Goal: Task Accomplishment & Management: Complete application form

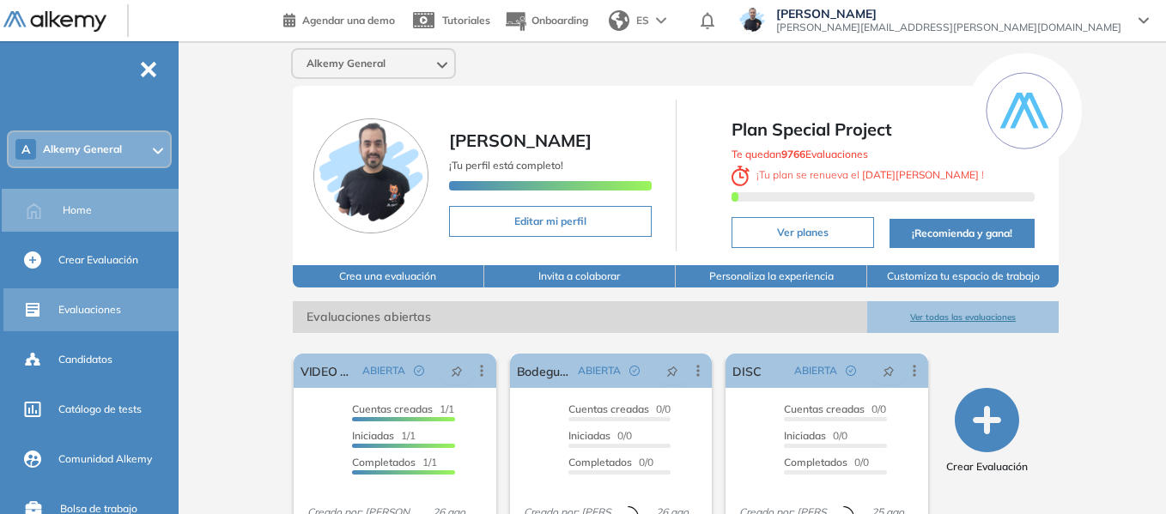
click at [112, 318] on div "Evaluaciones" at bounding box center [116, 309] width 117 height 29
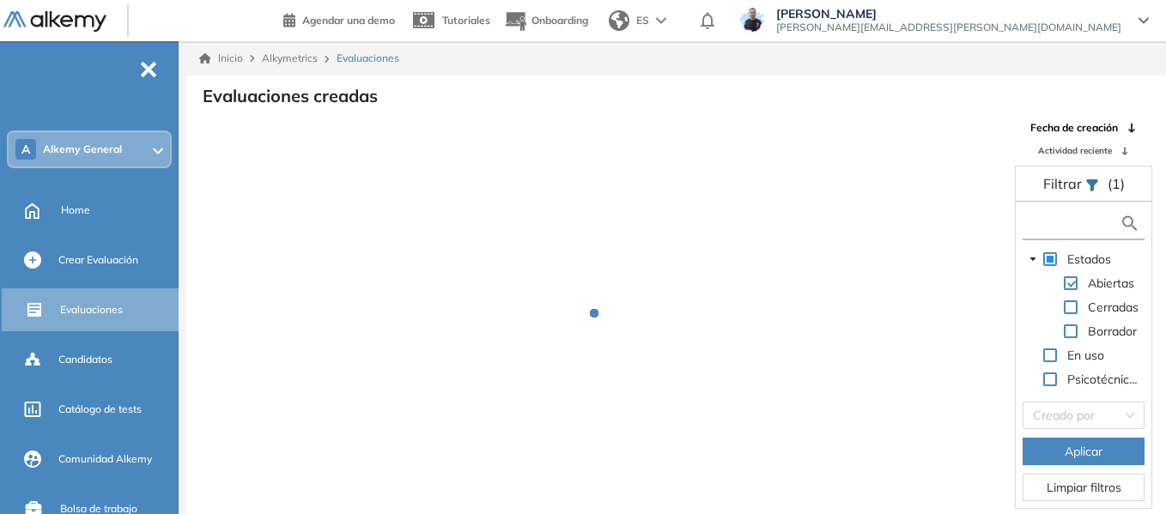
click at [1057, 226] on input "text" at bounding box center [1073, 224] width 93 height 18
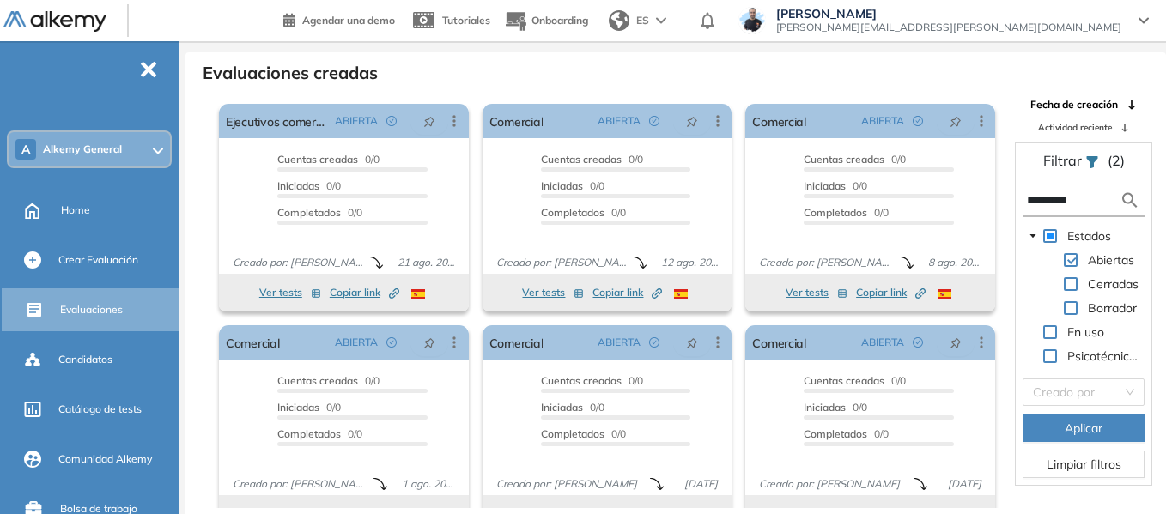
scroll to position [41, 0]
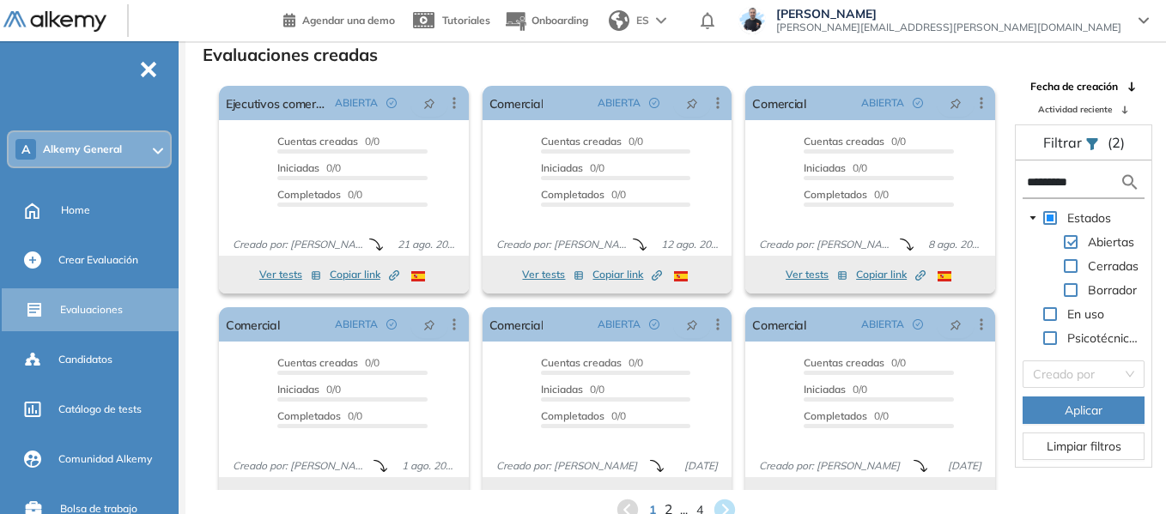
type input "*********"
click at [669, 508] on span "2" at bounding box center [668, 511] width 8 height 20
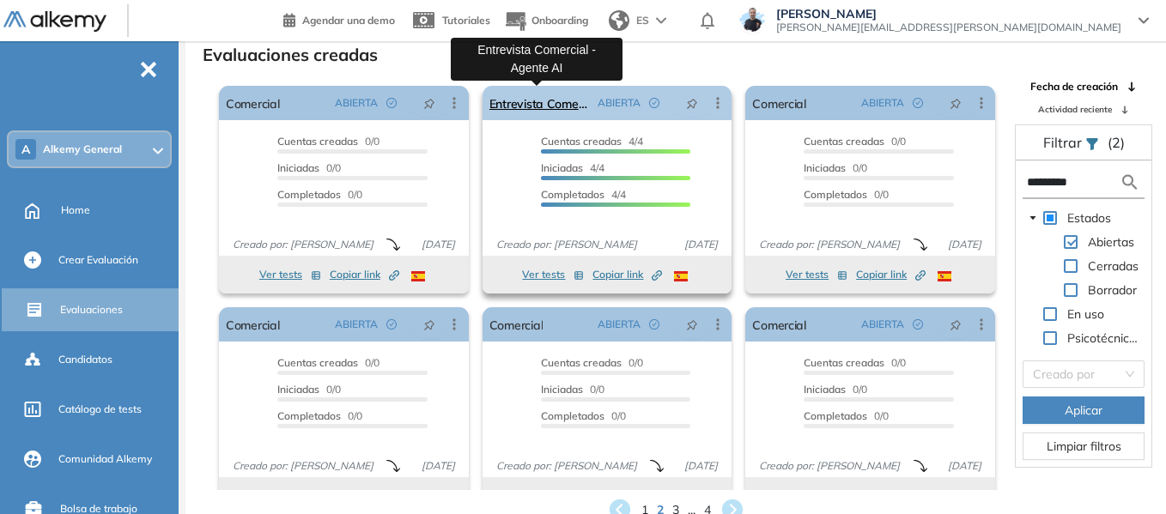
click at [549, 101] on link "Entrevista Comercial - Agente AI" at bounding box center [540, 103] width 102 height 34
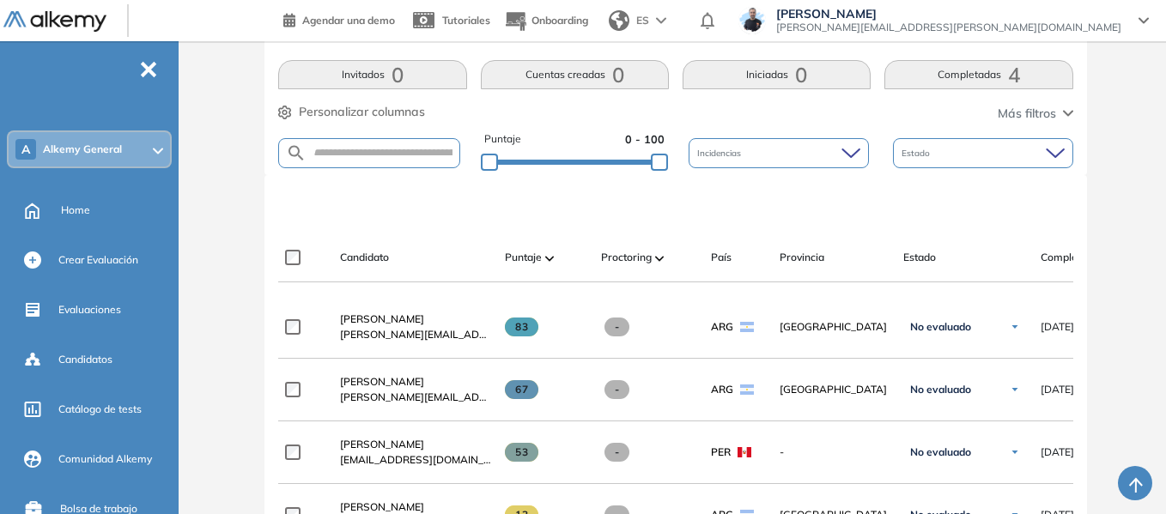
scroll to position [387, 0]
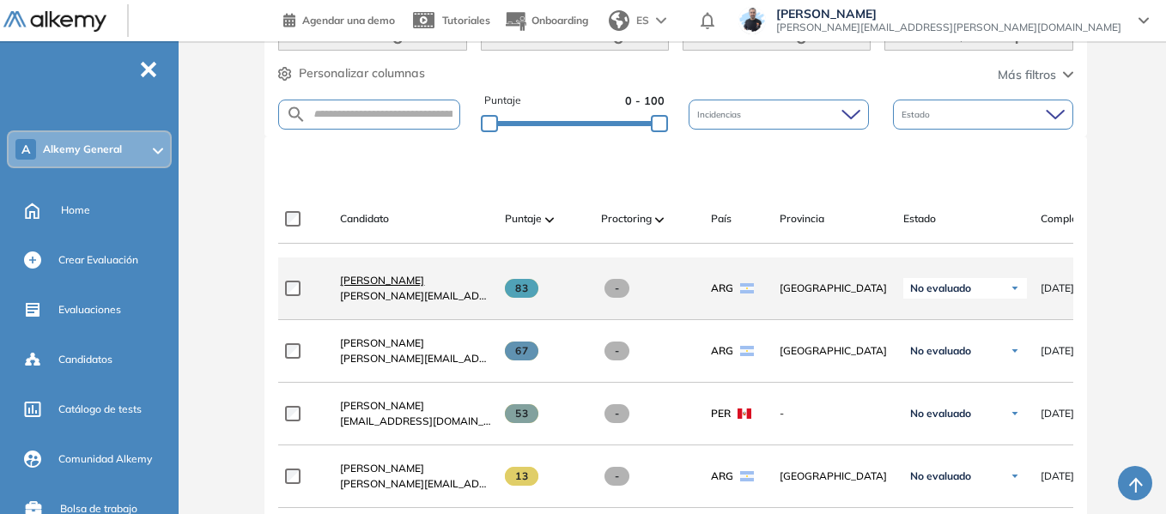
click at [386, 287] on span "[PERSON_NAME]" at bounding box center [382, 280] width 84 height 13
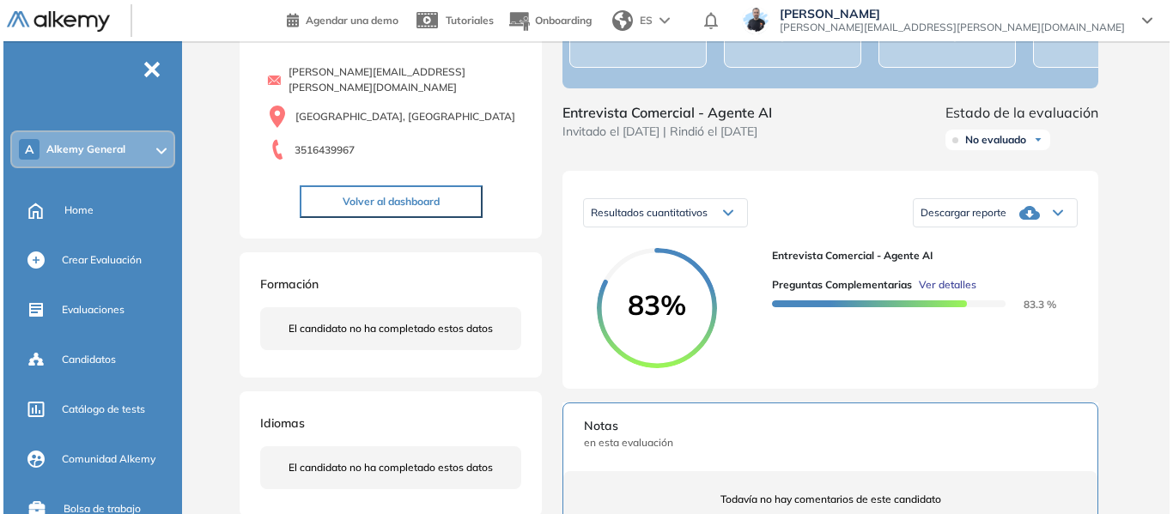
scroll to position [172, 0]
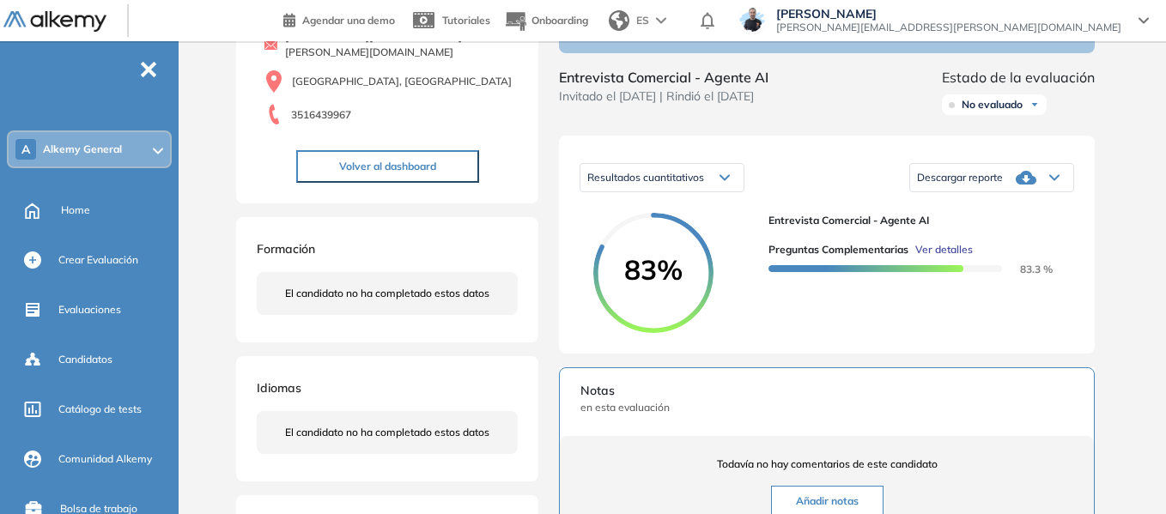
click at [961, 258] on span "Ver detalles" at bounding box center [944, 249] width 58 height 15
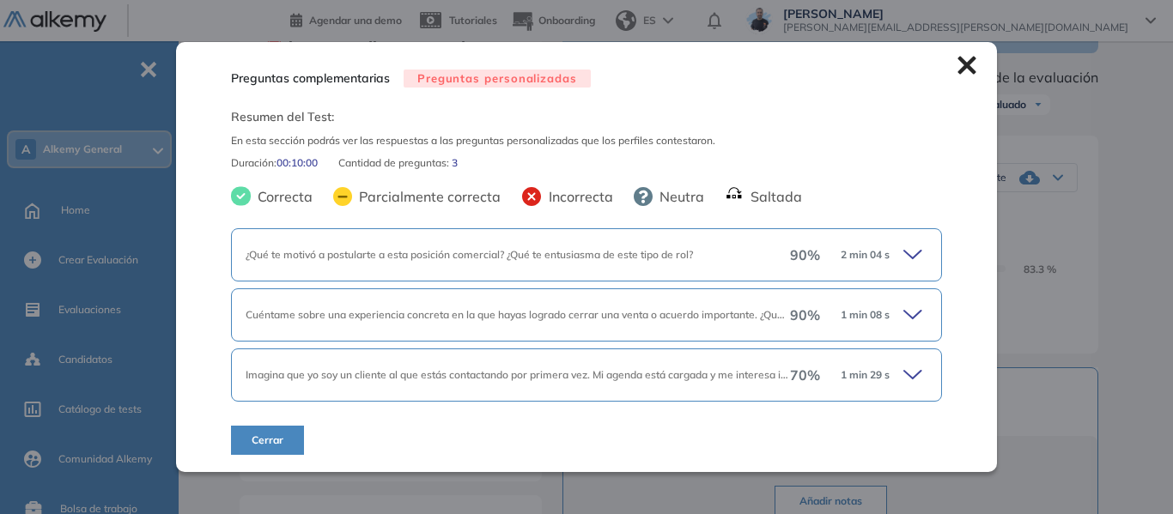
click at [916, 261] on icon at bounding box center [915, 255] width 24 height 24
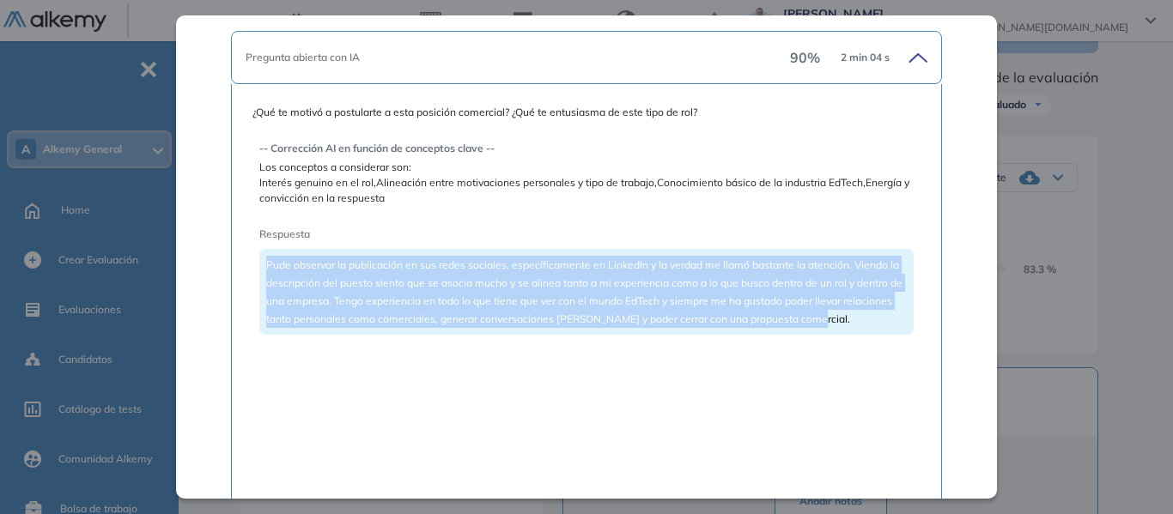
drag, startPoint x: 266, startPoint y: 266, endPoint x: 855, endPoint y: 325, distance: 591.9
click at [855, 325] on div "Pude observar la publicación en sus redes sociales, específicamente en LinkedIn…" at bounding box center [586, 292] width 654 height 86
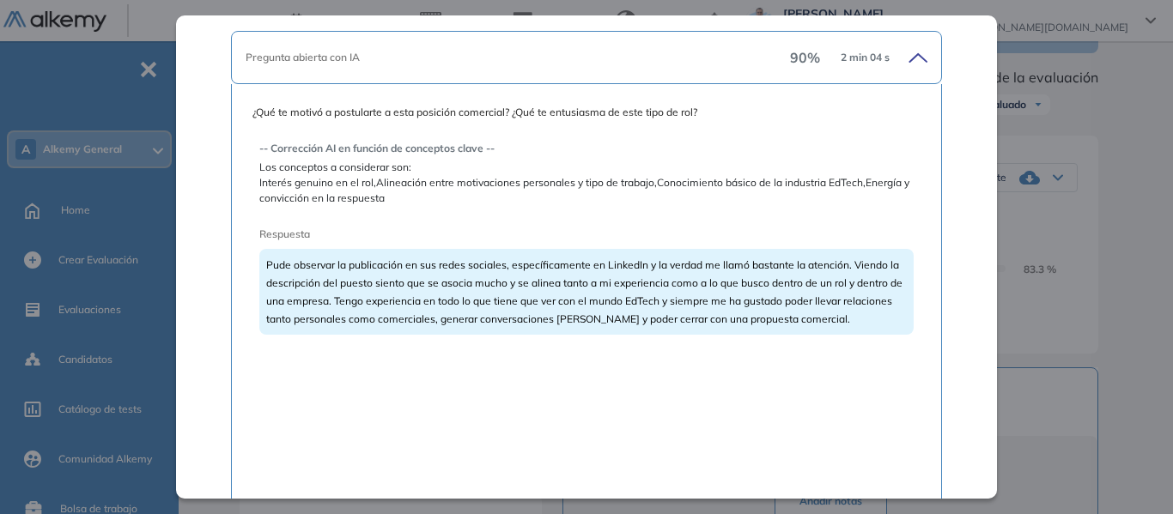
click at [290, 172] on span "Los conceptos a considerar son:" at bounding box center [586, 167] width 654 height 15
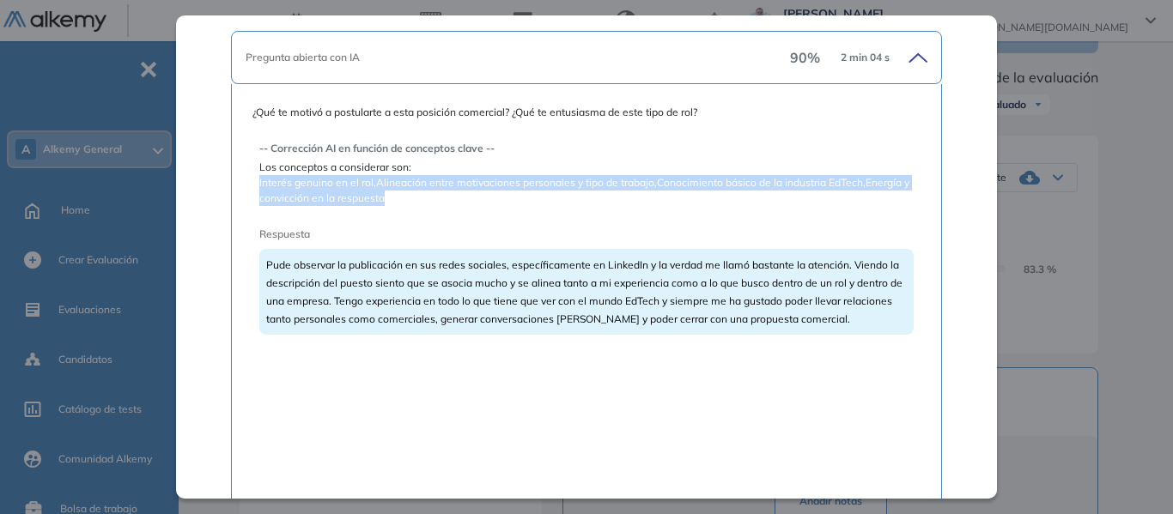
drag, startPoint x: 258, startPoint y: 188, endPoint x: 419, endPoint y: 200, distance: 161.0
click at [419, 200] on span "Interés genuino en el rol,Alineación entre motivaciones personales y tipo de tr…" at bounding box center [586, 190] width 654 height 31
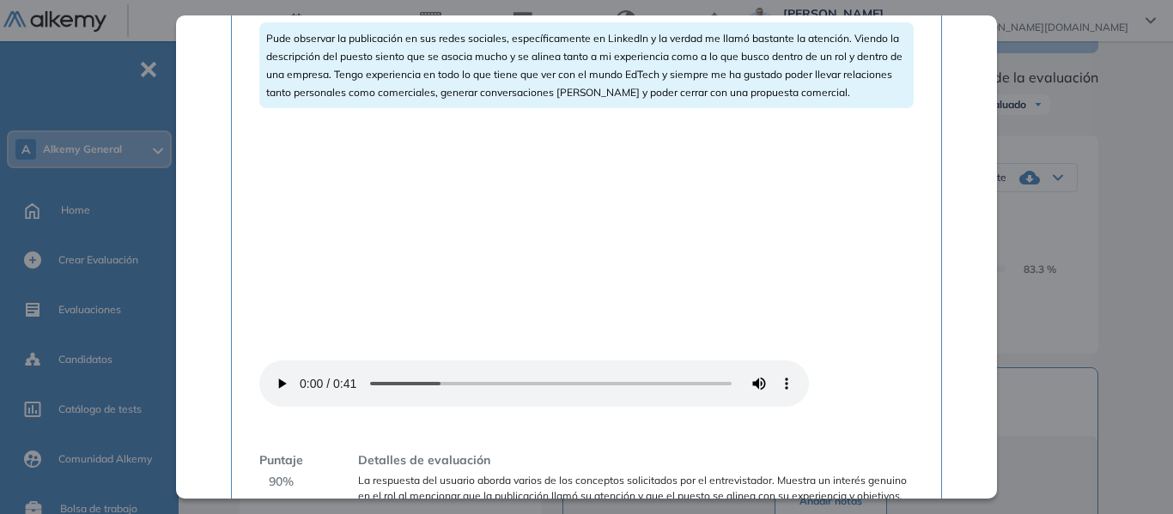
scroll to position [429, 0]
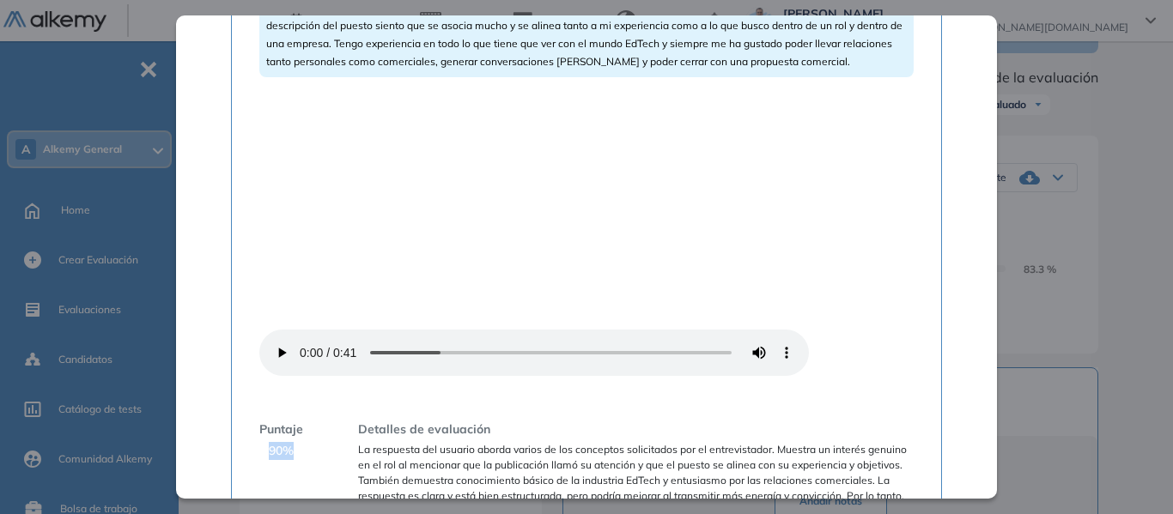
drag, startPoint x: 268, startPoint y: 301, endPoint x: 301, endPoint y: 301, distance: 32.6
click at [301, 421] on div "Puntaje 90 %" at bounding box center [281, 470] width 44 height 99
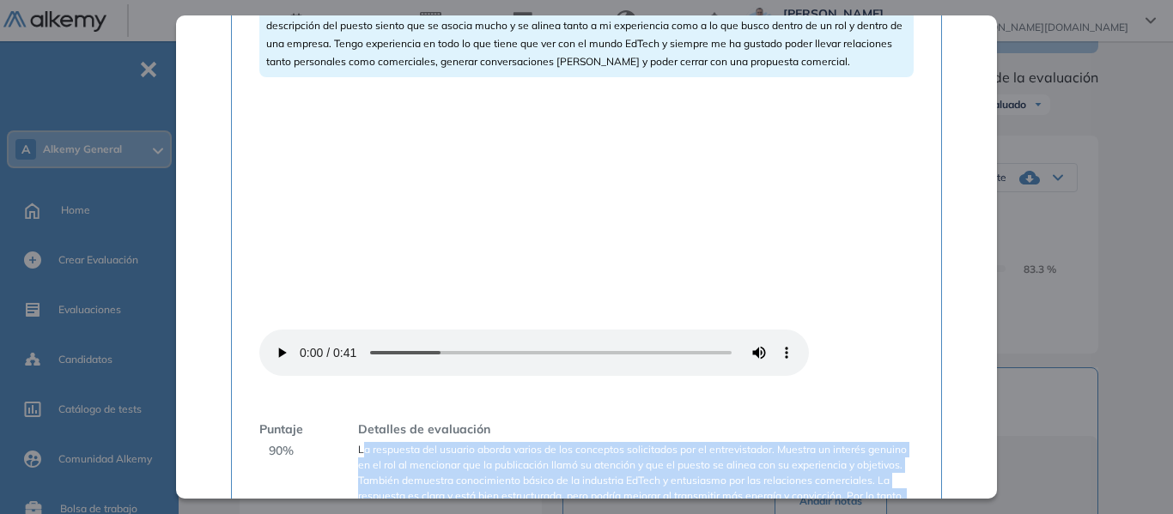
drag, startPoint x: 362, startPoint y: 302, endPoint x: 697, endPoint y: 371, distance: 341.8
click at [697, 442] on span "La respuesta del usuario aborda varios de los conceptos solicitados por el entr…" at bounding box center [636, 480] width 556 height 77
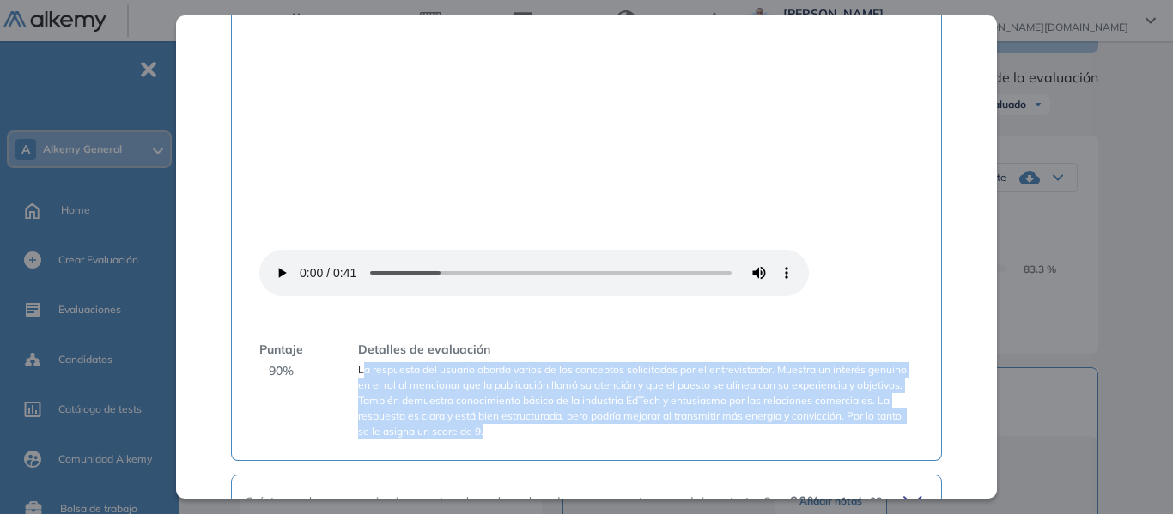
scroll to position [523, 0]
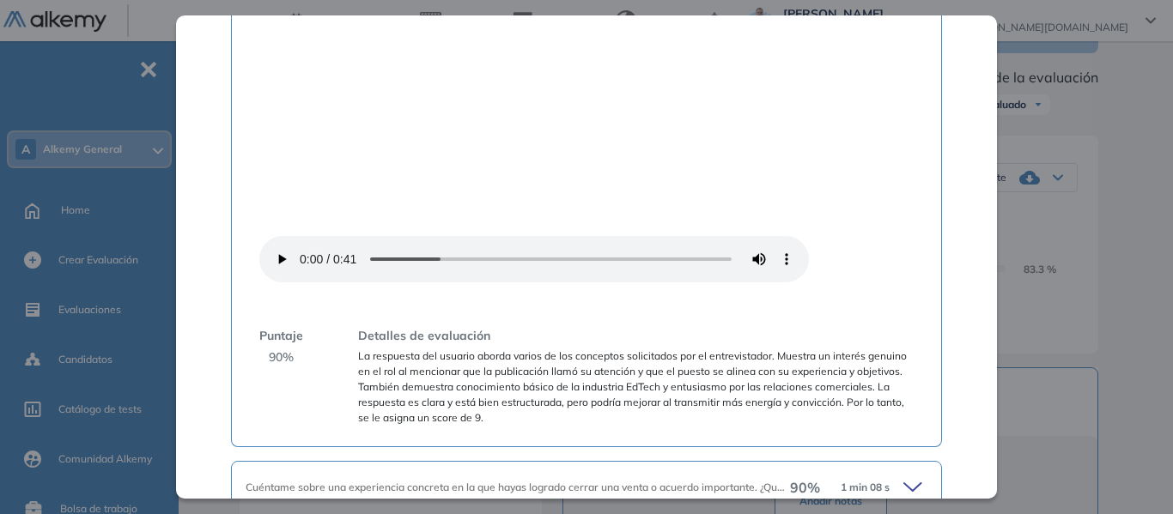
click at [904, 483] on icon at bounding box center [912, 487] width 17 height 8
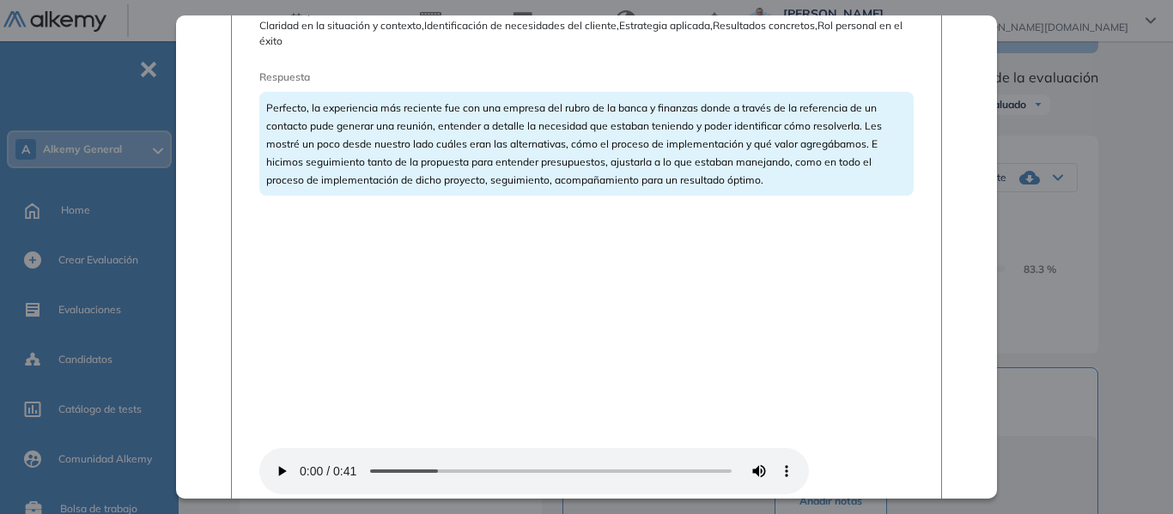
scroll to position [1132, 0]
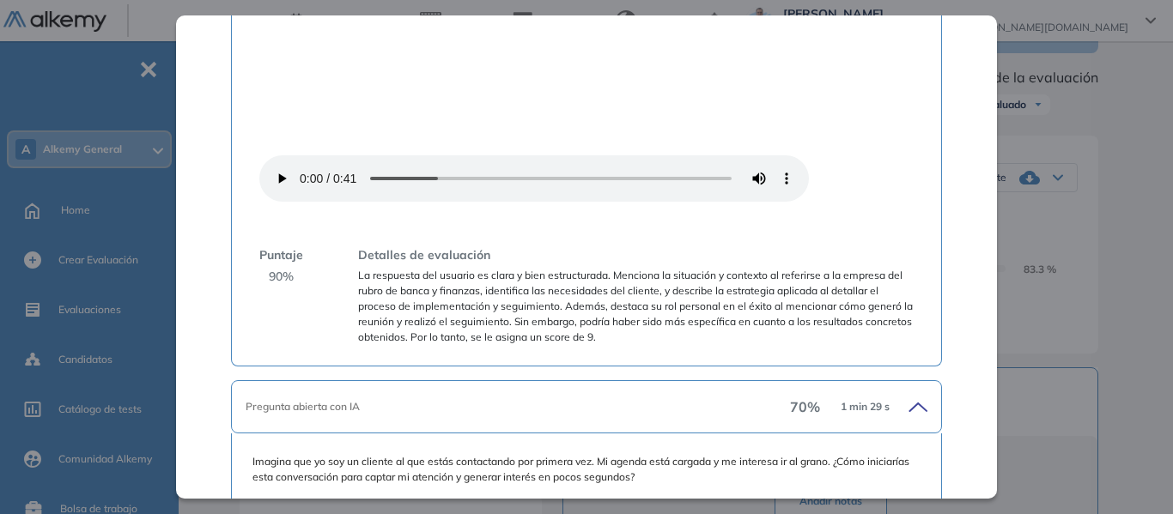
scroll to position [1475, 0]
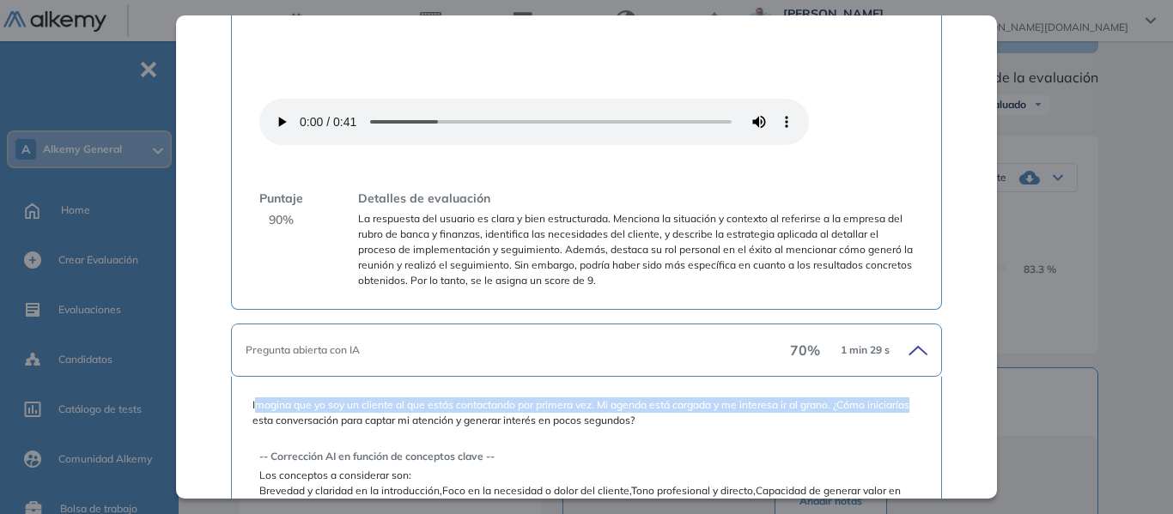
drag, startPoint x: 257, startPoint y: 117, endPoint x: 295, endPoint y: 125, distance: 38.6
click at [295, 398] on span "Imagina que yo soy un cliente al que estás contactando por primera vez. Mi agen…" at bounding box center [586, 413] width 668 height 31
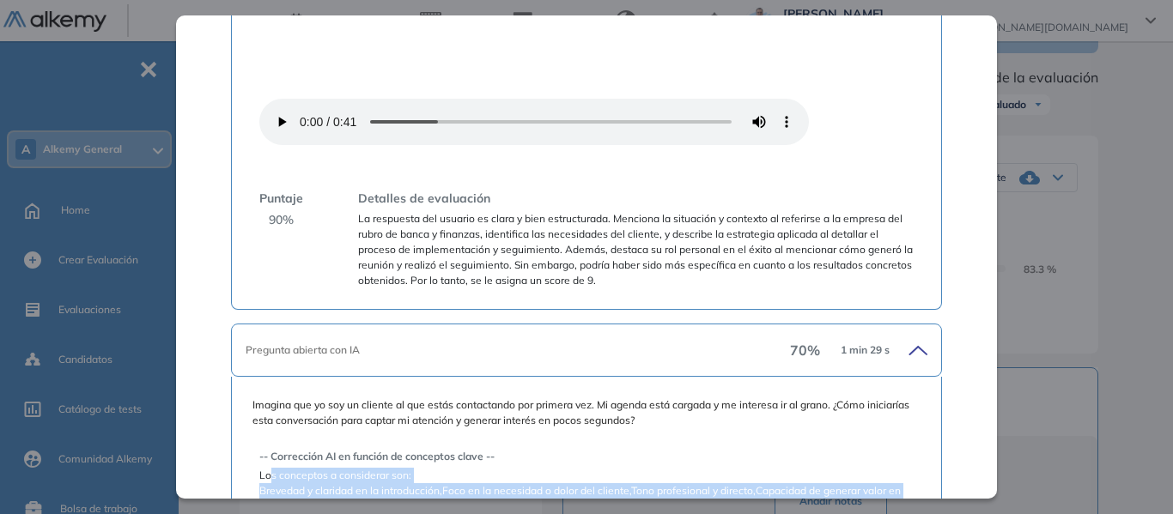
drag, startPoint x: 270, startPoint y: 190, endPoint x: 323, endPoint y: 210, distance: 56.0
click at [323, 449] on div "-- Corrección AI en función de conceptos clave -- Los conceptos a considerar so…" at bounding box center [586, 481] width 654 height 65
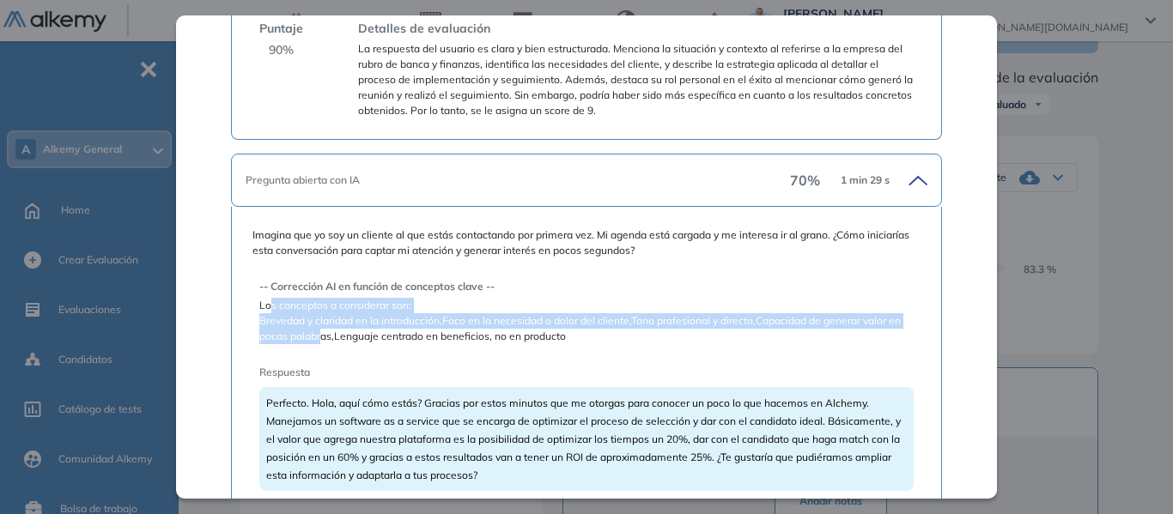
scroll to position [1647, 0]
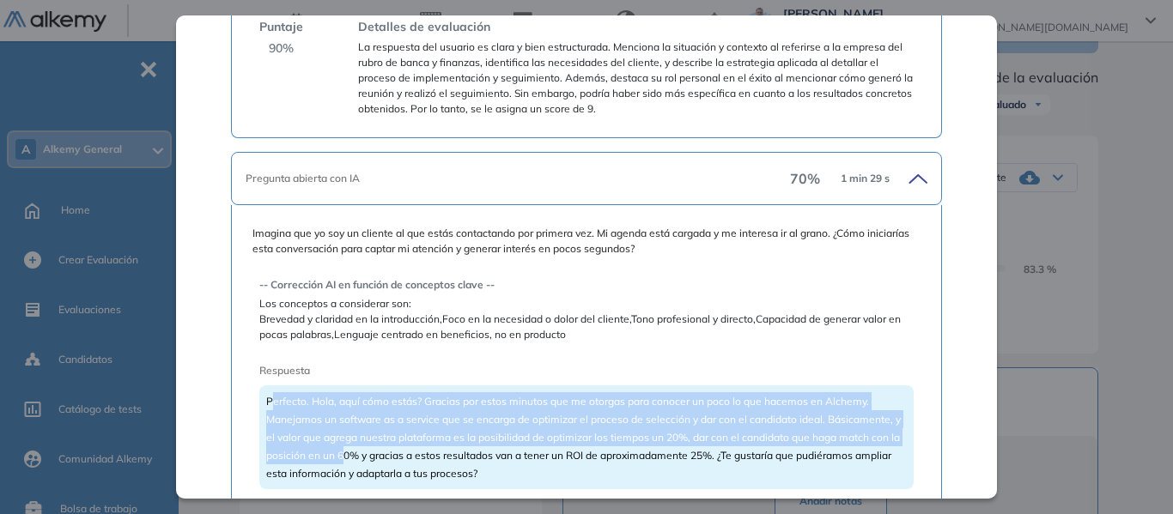
drag, startPoint x: 270, startPoint y: 112, endPoint x: 374, endPoint y: 158, distance: 113.8
click at [374, 395] on span "Perfecto. Hola, aquí cómo estás? Gracias por estos minutos que me otorgas para …" at bounding box center [583, 437] width 635 height 85
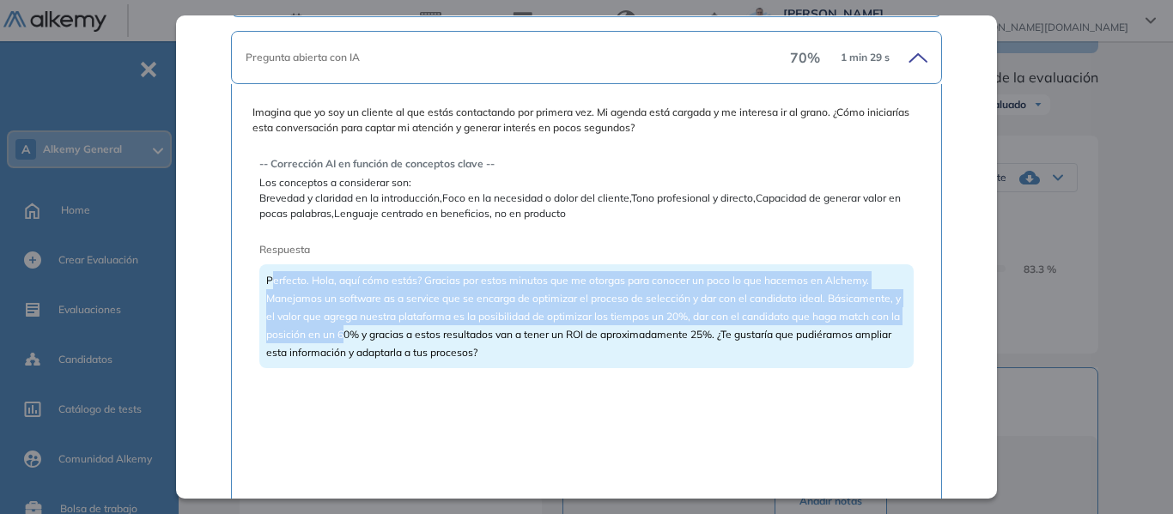
scroll to position [1771, 0]
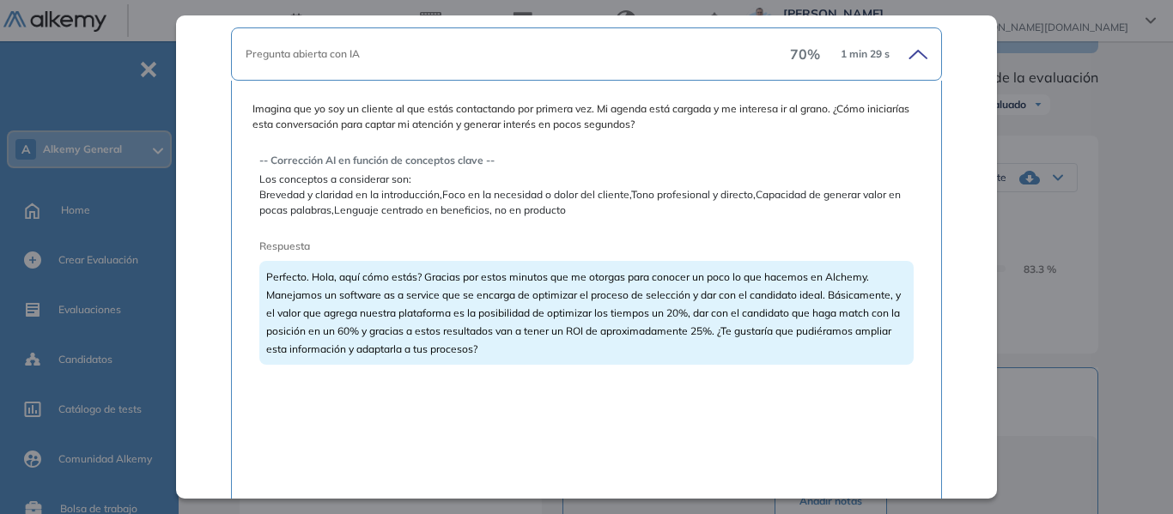
drag, startPoint x: 267, startPoint y: 306, endPoint x: 303, endPoint y: 313, distance: 36.7
drag, startPoint x: 369, startPoint y: 306, endPoint x: 443, endPoint y: 343, distance: 82.9
click at [240, 111] on div "Imagina que yo soy un cliente al que estás contactando por primera vez. Mi agen…" at bounding box center [586, 470] width 711 height 779
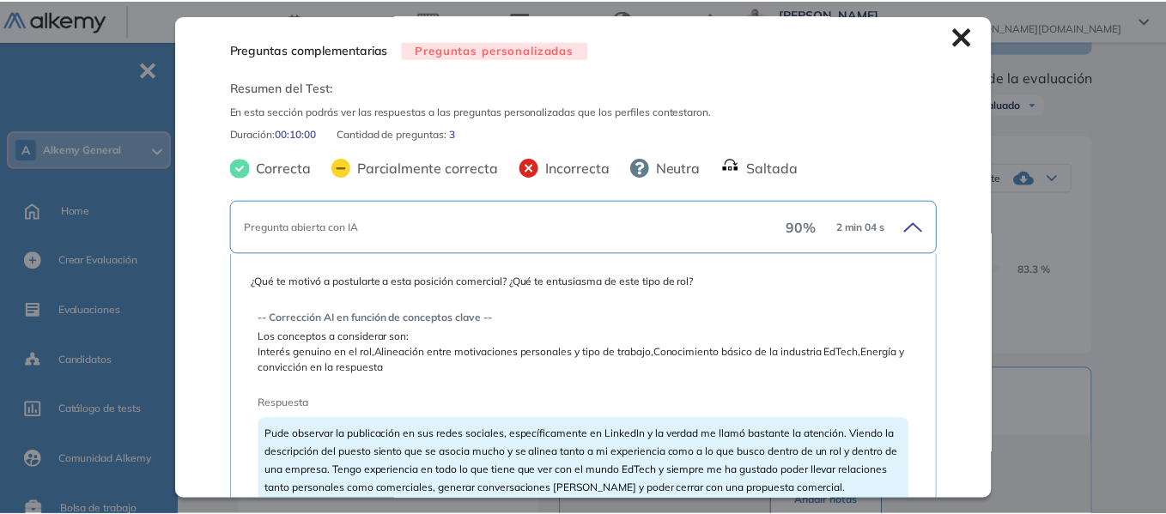
scroll to position [0, 0]
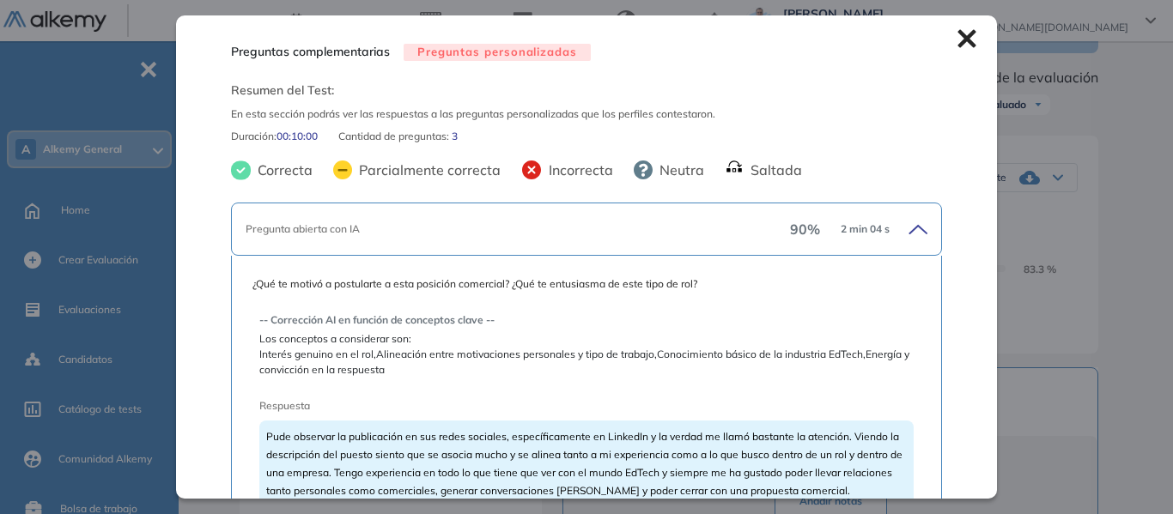
click at [957, 44] on icon at bounding box center [966, 38] width 19 height 19
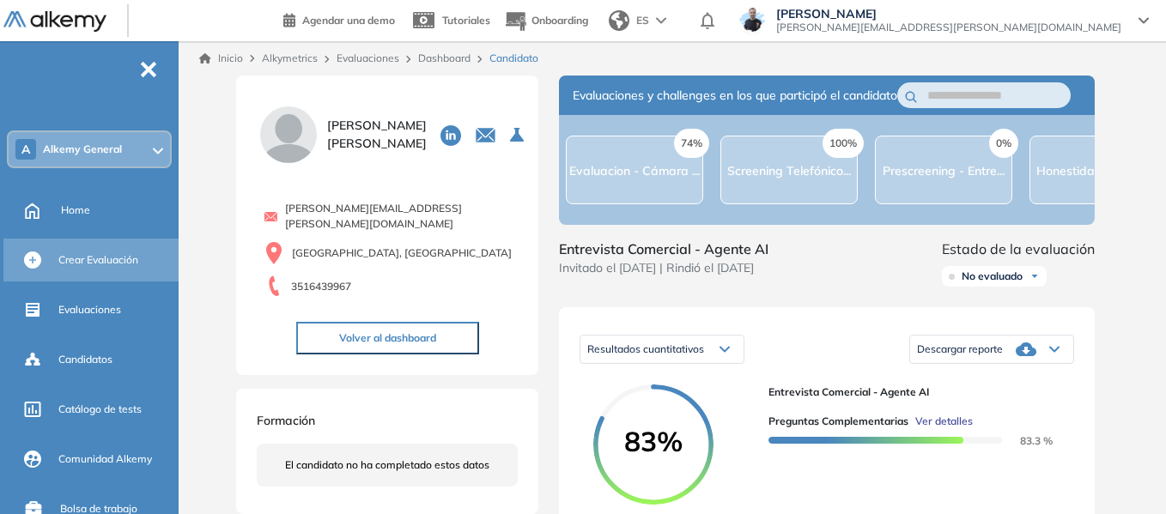
click at [94, 258] on span "Crear Evaluación" at bounding box center [98, 259] width 80 height 15
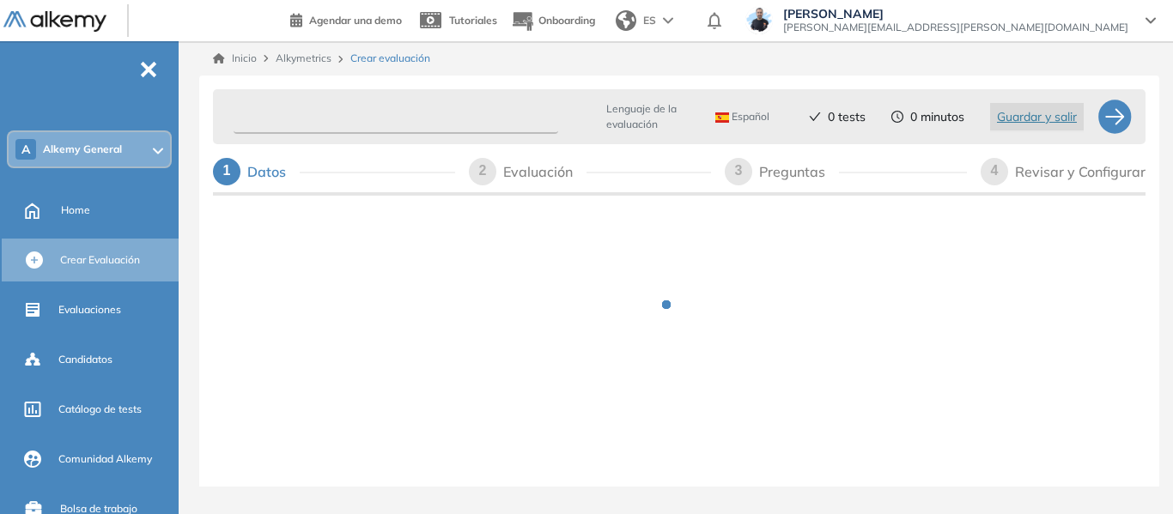
click at [356, 122] on input "text" at bounding box center [396, 116] width 325 height 33
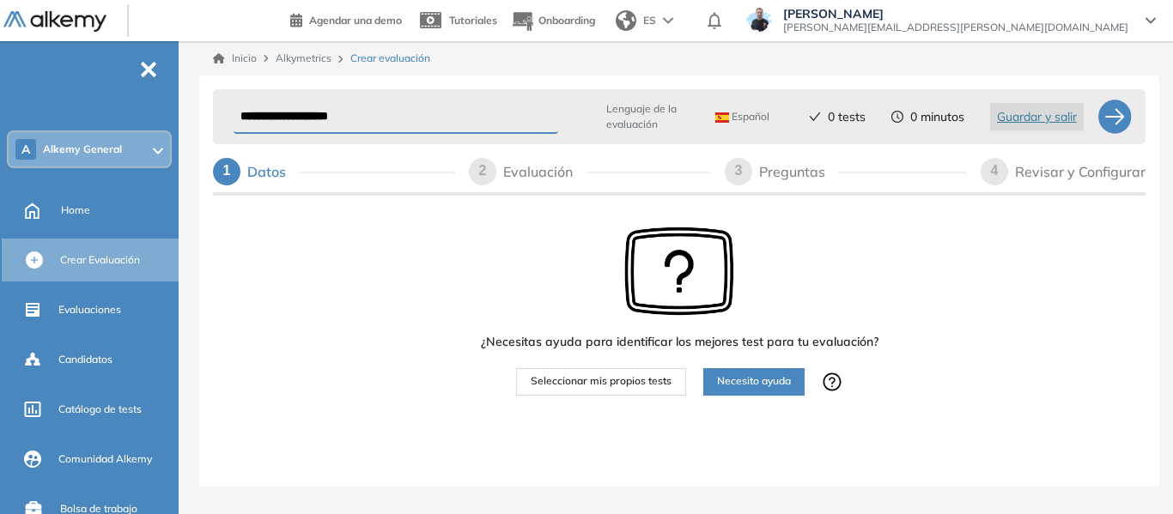
type input "**********"
click at [607, 381] on span "Seleccionar mis propios tests" at bounding box center [601, 382] width 141 height 16
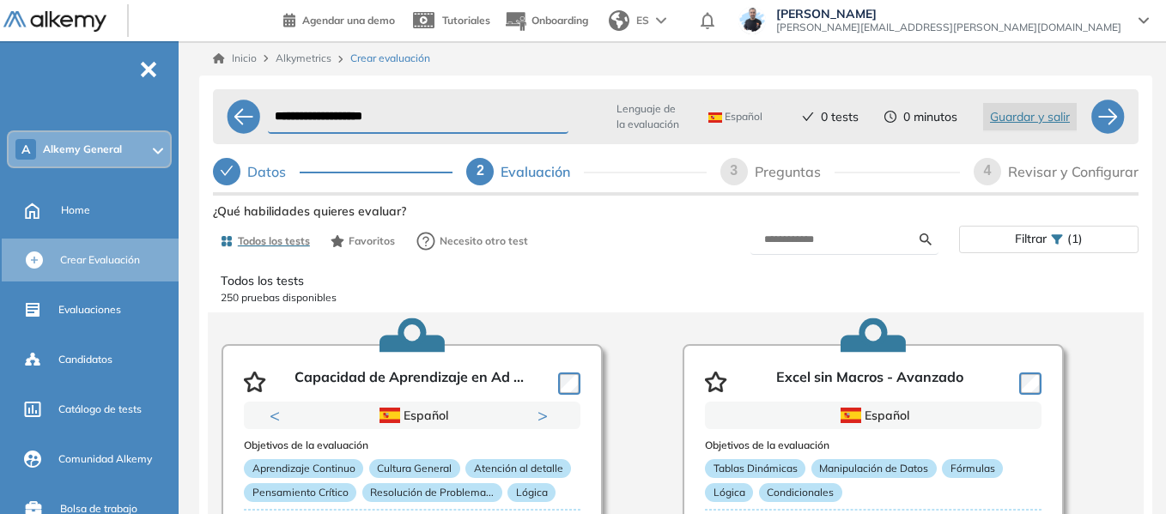
click at [785, 176] on div "Preguntas" at bounding box center [795, 171] width 80 height 27
select select "*****"
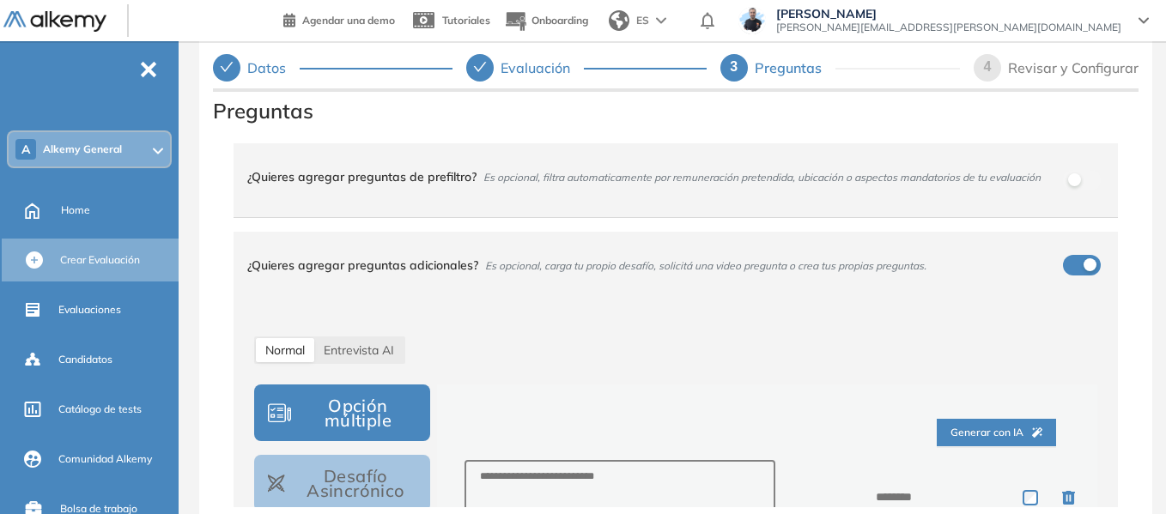
scroll to position [172, 0]
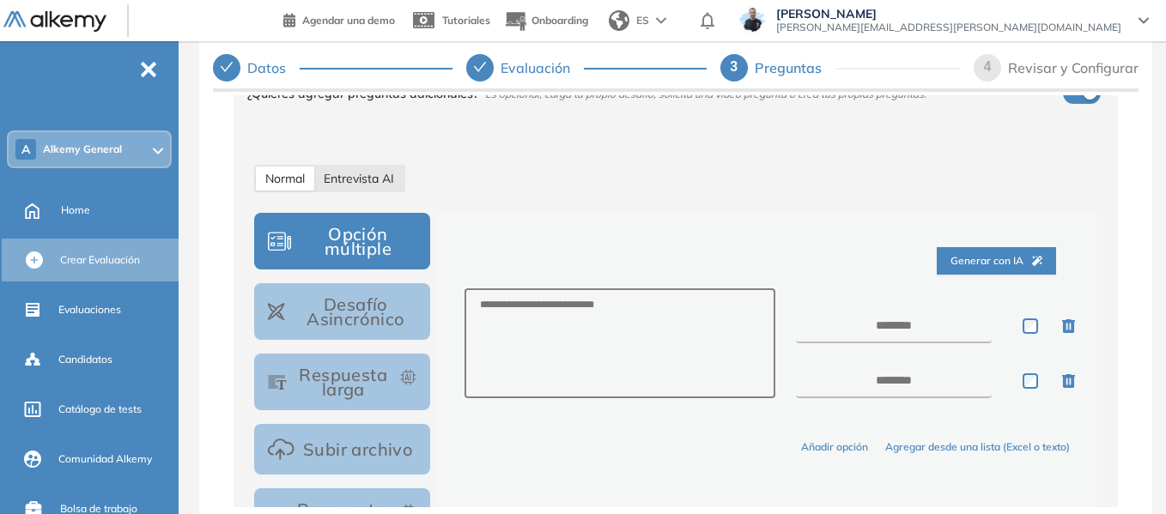
click at [366, 179] on span "Entrevista AI" at bounding box center [359, 178] width 70 height 15
select select "***"
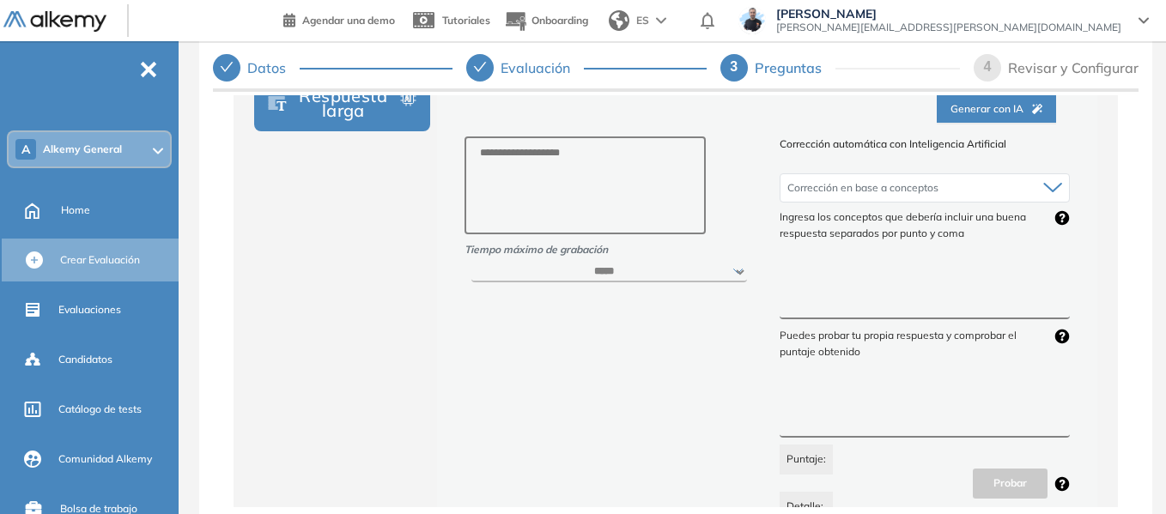
scroll to position [343, 0]
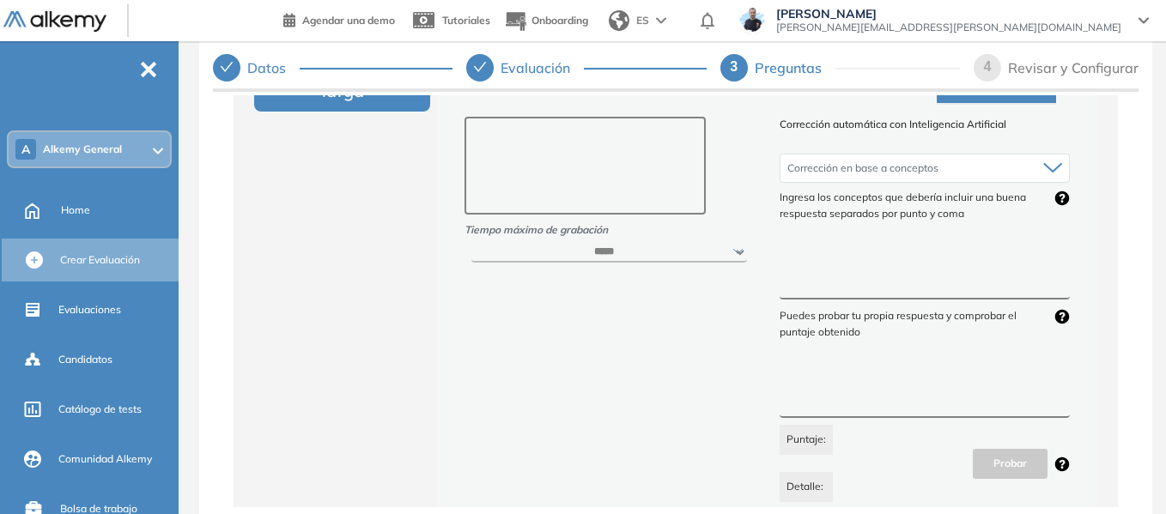
drag, startPoint x: 503, startPoint y: 135, endPoint x: 633, endPoint y: 185, distance: 138.9
click at [632, 185] on textarea at bounding box center [585, 166] width 241 height 98
drag, startPoint x: 805, startPoint y: 246, endPoint x: 924, endPoint y: 286, distance: 124.9
click at [924, 286] on textarea at bounding box center [925, 268] width 290 height 64
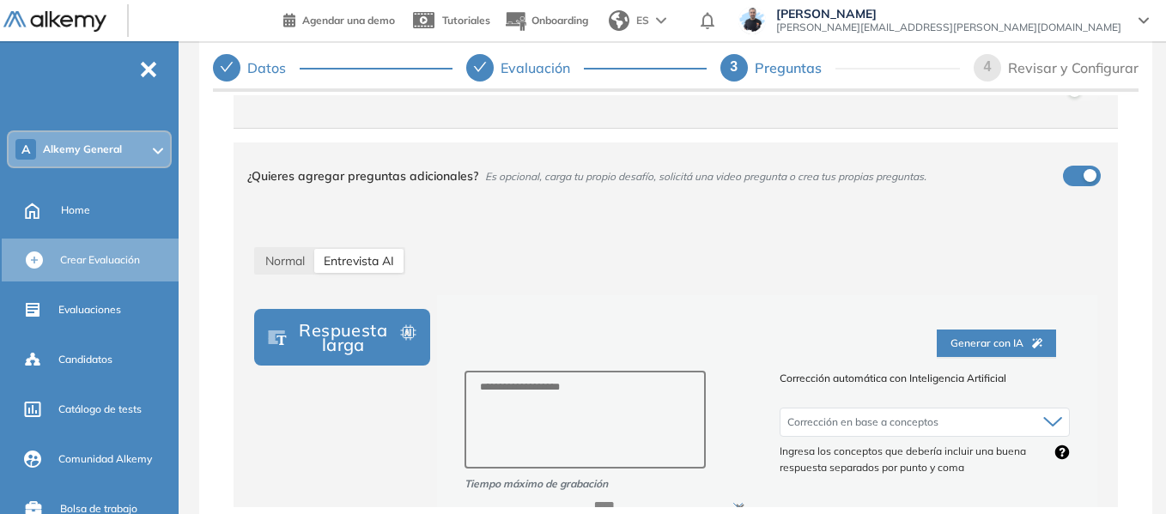
scroll to position [87, 0]
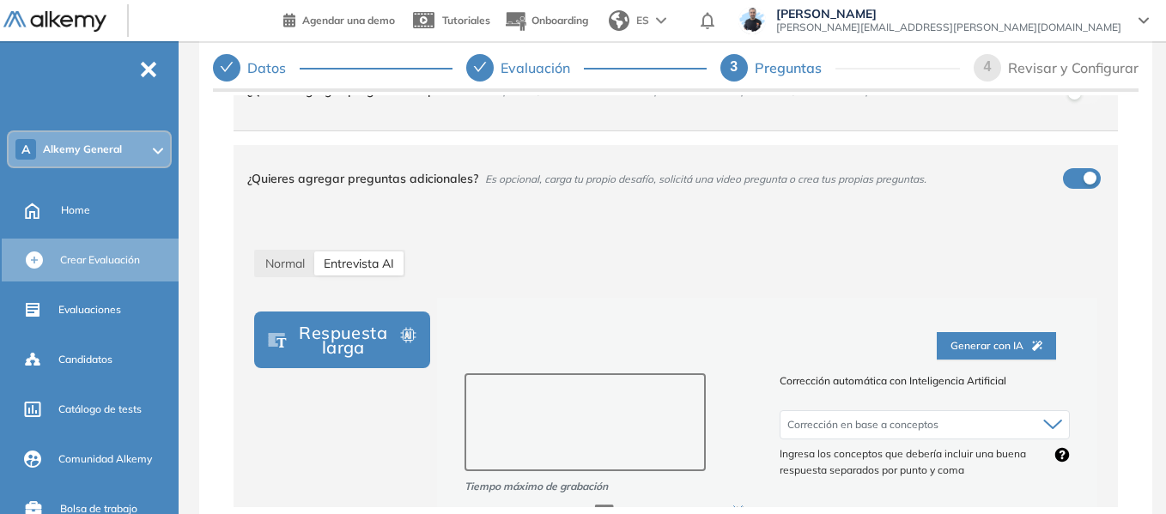
click at [609, 398] on textarea at bounding box center [585, 423] width 241 height 98
drag, startPoint x: 562, startPoint y: 388, endPoint x: 496, endPoint y: 389, distance: 66.1
click at [584, 385] on textarea "**********" at bounding box center [584, 423] width 239 height 98
type textarea "**********"
click at [677, 286] on div "**********" at bounding box center [675, 522] width 857 height 587
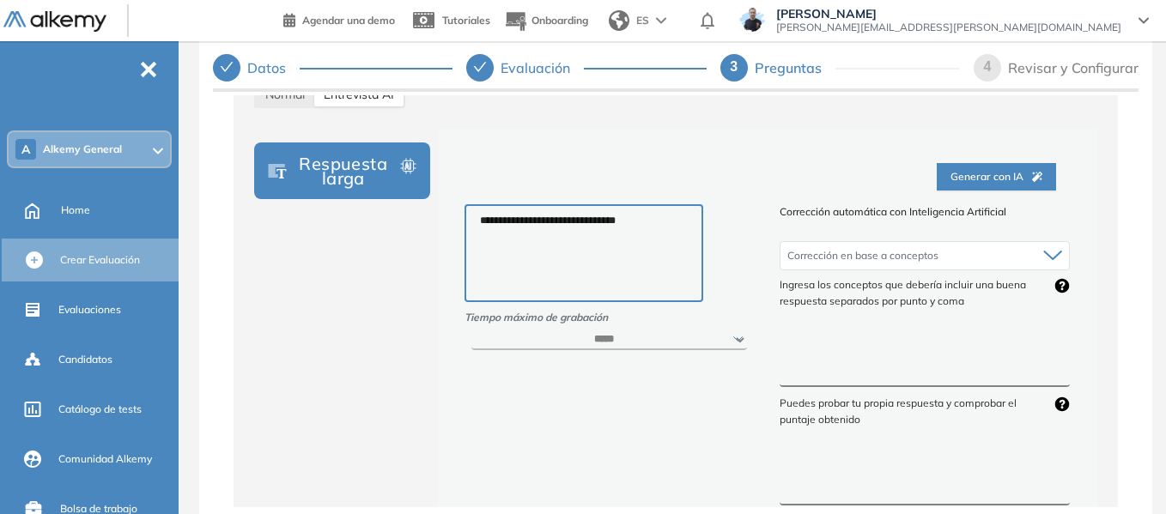
scroll to position [258, 0]
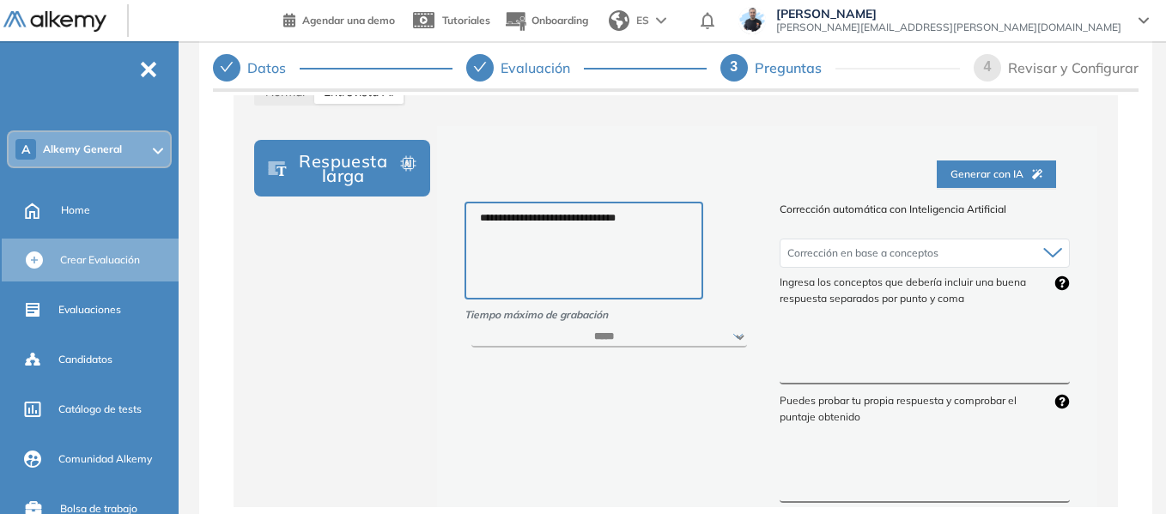
click at [797, 342] on textarea at bounding box center [925, 353] width 290 height 64
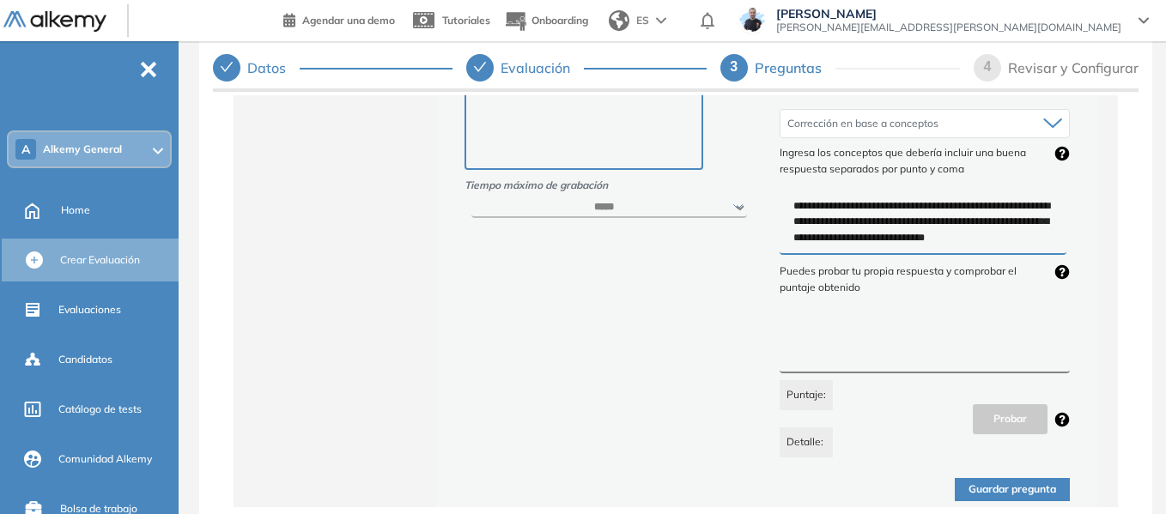
scroll to position [430, 0]
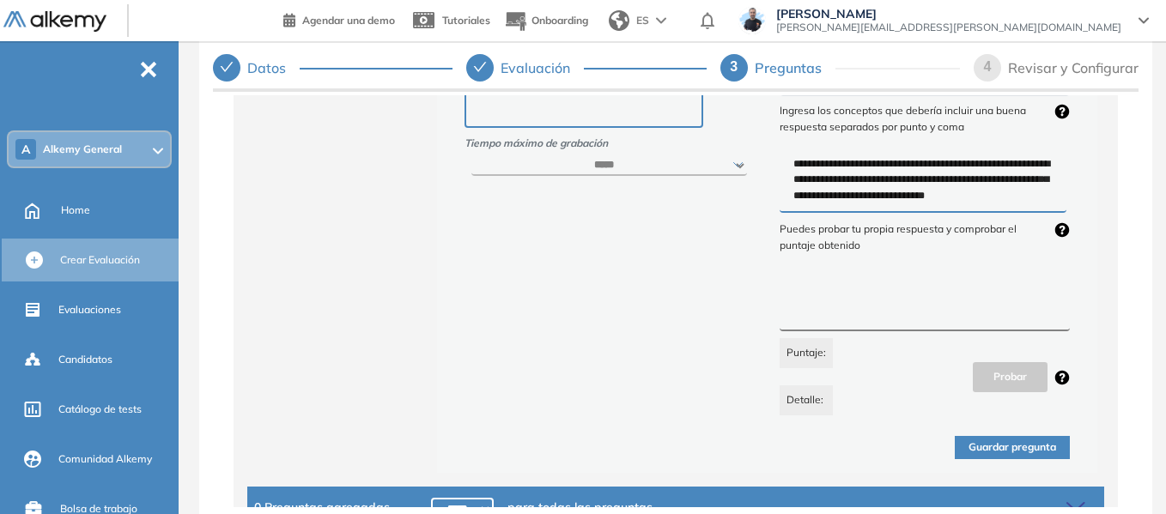
type textarea "**********"
click at [989, 455] on button "Guardar pregunta" at bounding box center [1012, 447] width 115 height 23
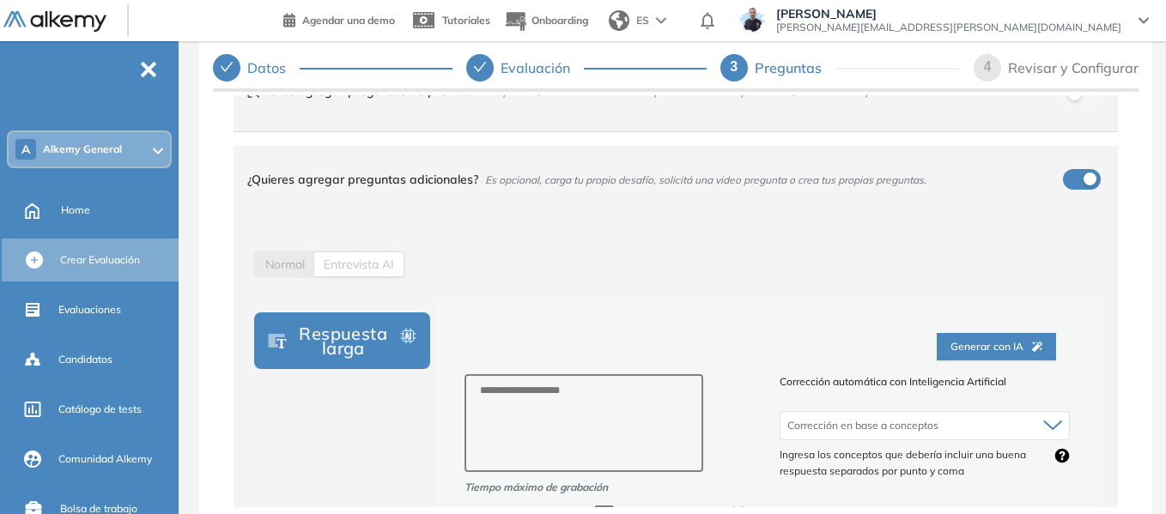
scroll to position [18, 0]
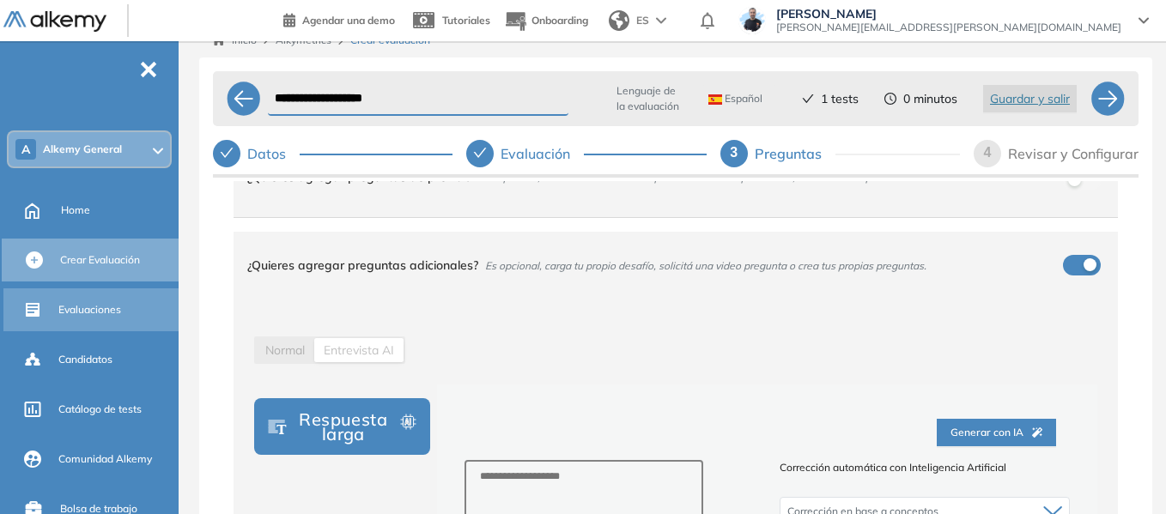
click at [94, 320] on div "Evaluaciones" at bounding box center [116, 309] width 117 height 29
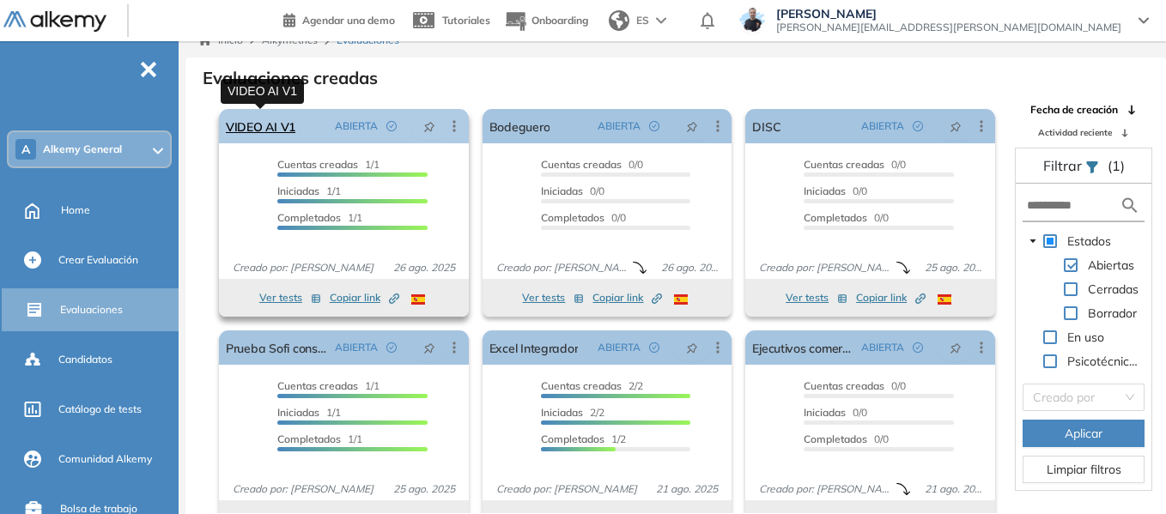
click at [246, 130] on link "VIDEO AI V1" at bounding box center [261, 126] width 70 height 34
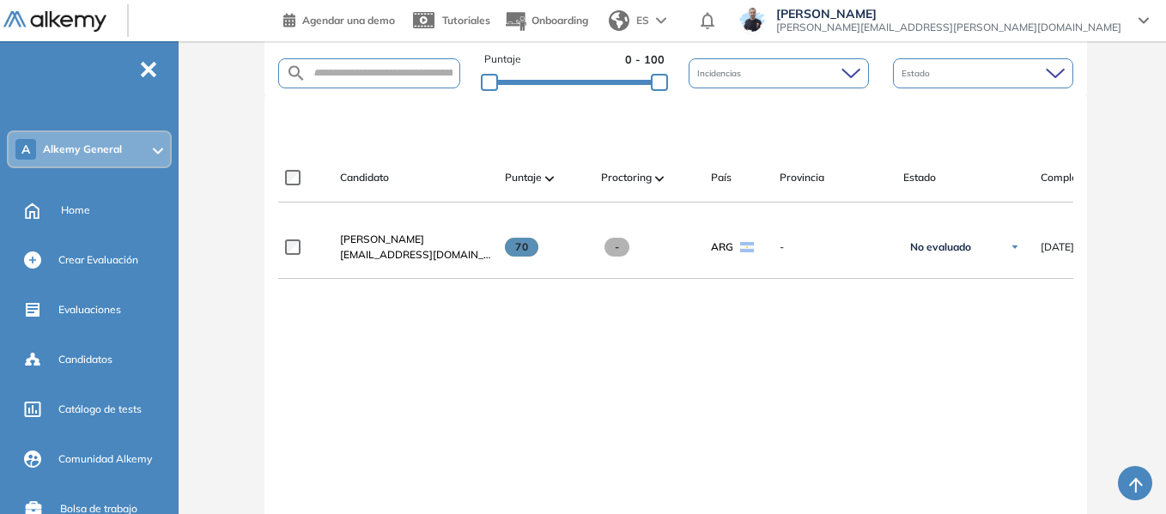
scroll to position [429, 0]
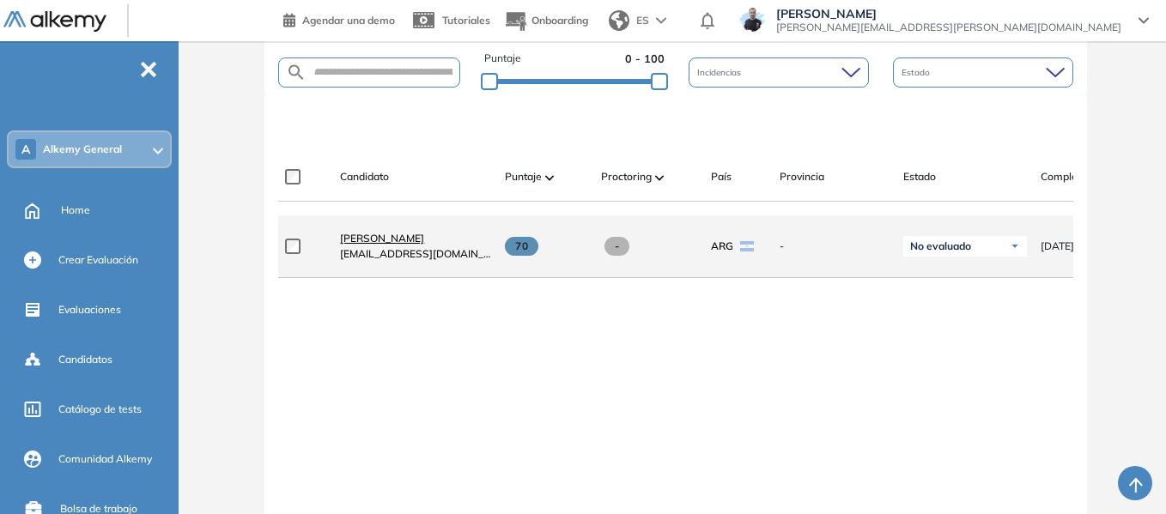
click at [381, 245] on span "[PERSON_NAME]" at bounding box center [382, 238] width 84 height 13
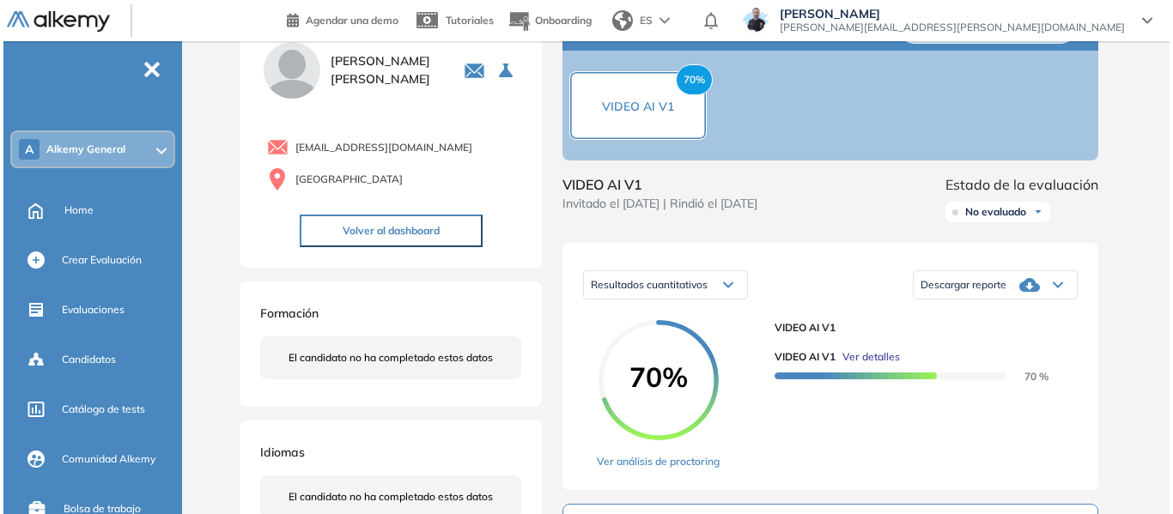
scroll to position [258, 0]
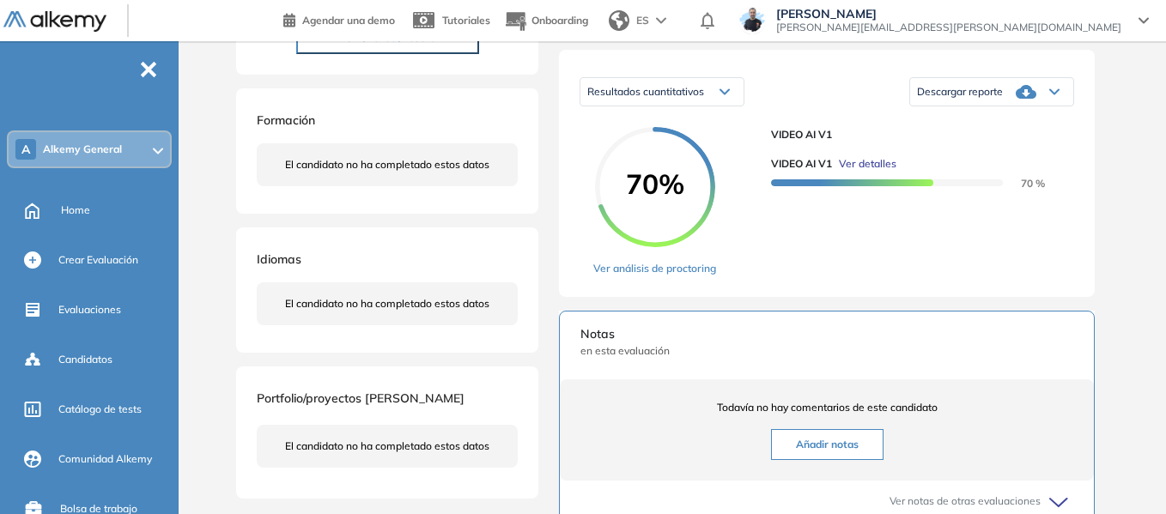
click at [875, 172] on span "Ver detalles" at bounding box center [868, 163] width 58 height 15
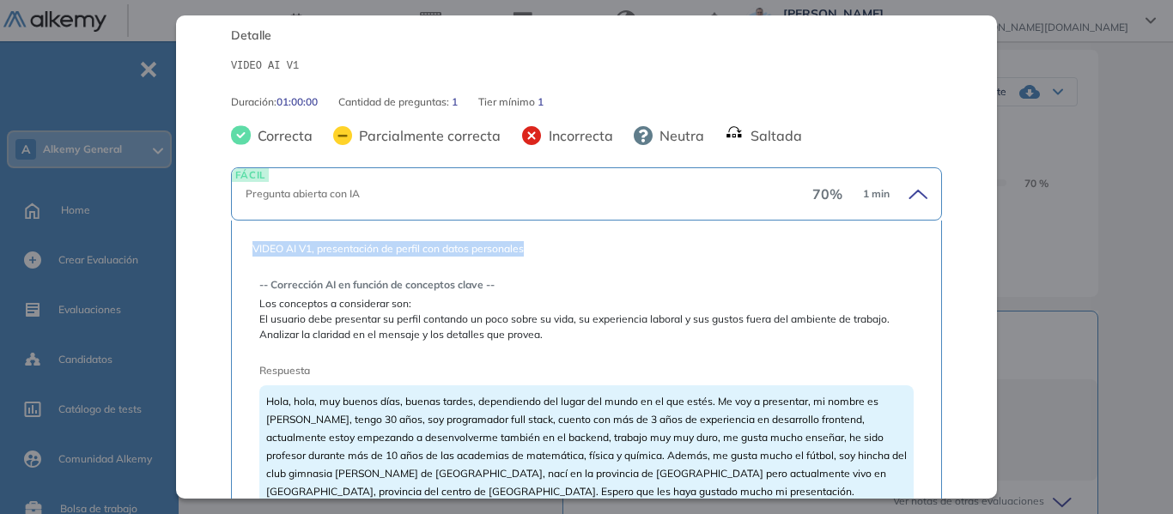
drag, startPoint x: 254, startPoint y: 246, endPoint x: 537, endPoint y: 236, distance: 282.6
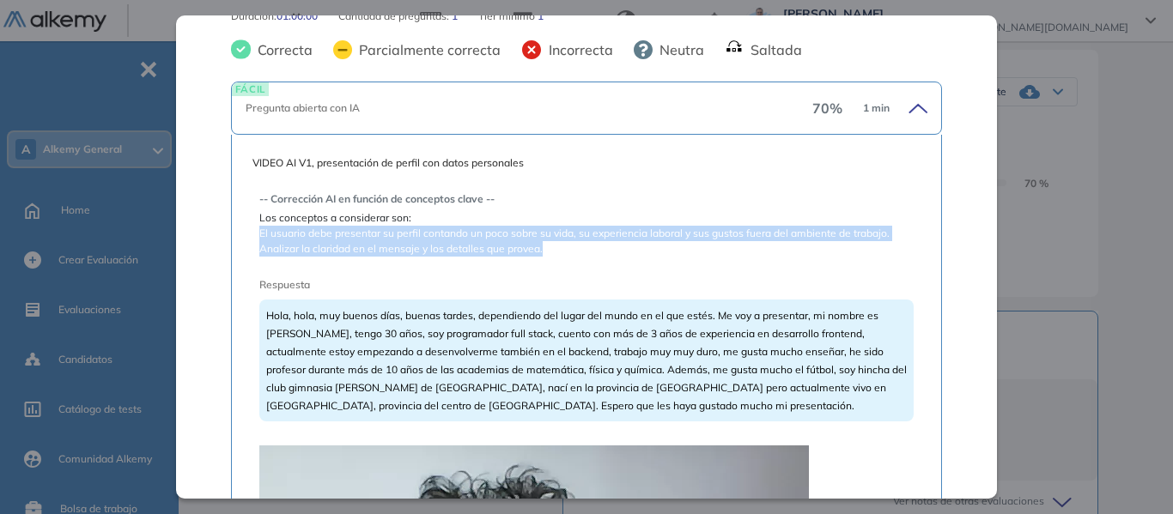
drag, startPoint x: 259, startPoint y: 229, endPoint x: 547, endPoint y: 256, distance: 288.9
click at [547, 256] on span "El usuario debe presentar su perfil contando un poco sobre su vida, su experien…" at bounding box center [586, 241] width 654 height 31
click at [545, 250] on span "El usuario debe presentar su perfil contando un poco sobre su vida, su experien…" at bounding box center [586, 241] width 654 height 31
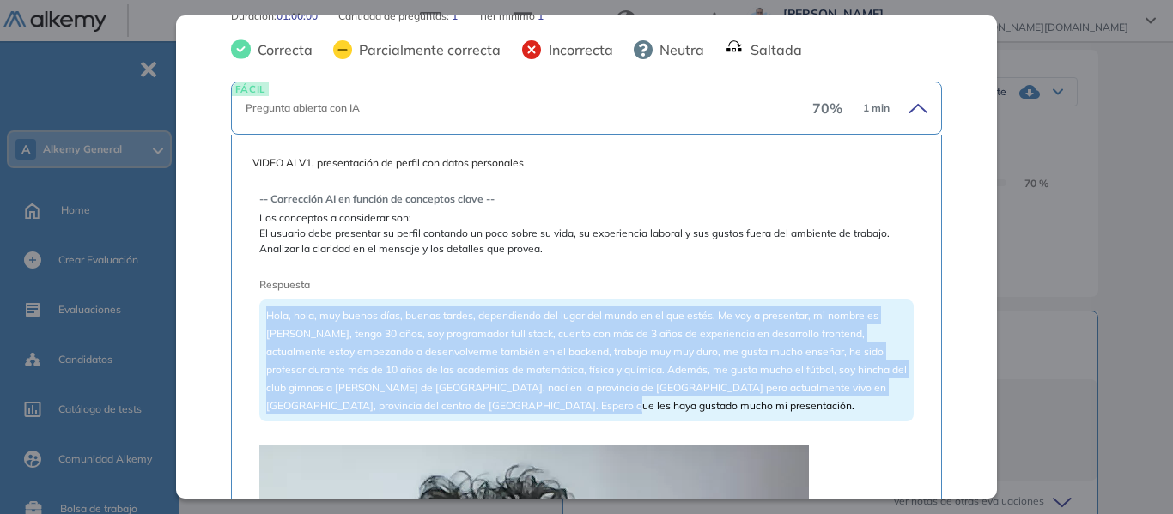
drag, startPoint x: 268, startPoint y: 311, endPoint x: 592, endPoint y: 399, distance: 335.6
click at [592, 399] on div "Hola, hola, muy buenos días, buenas tardes, dependiendo del lugar del mundo en …" at bounding box center [586, 361] width 654 height 122
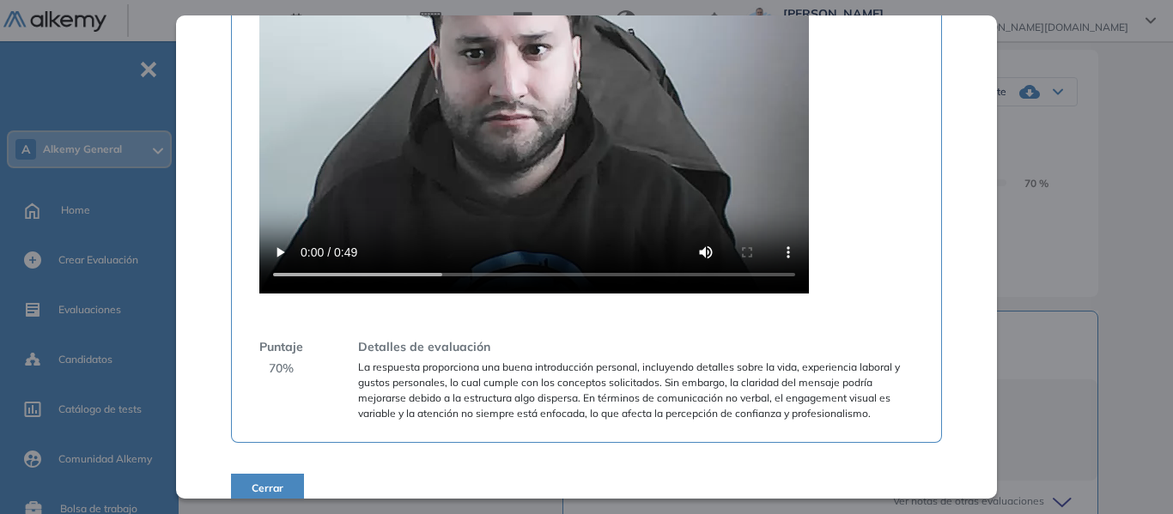
scroll to position [929, 0]
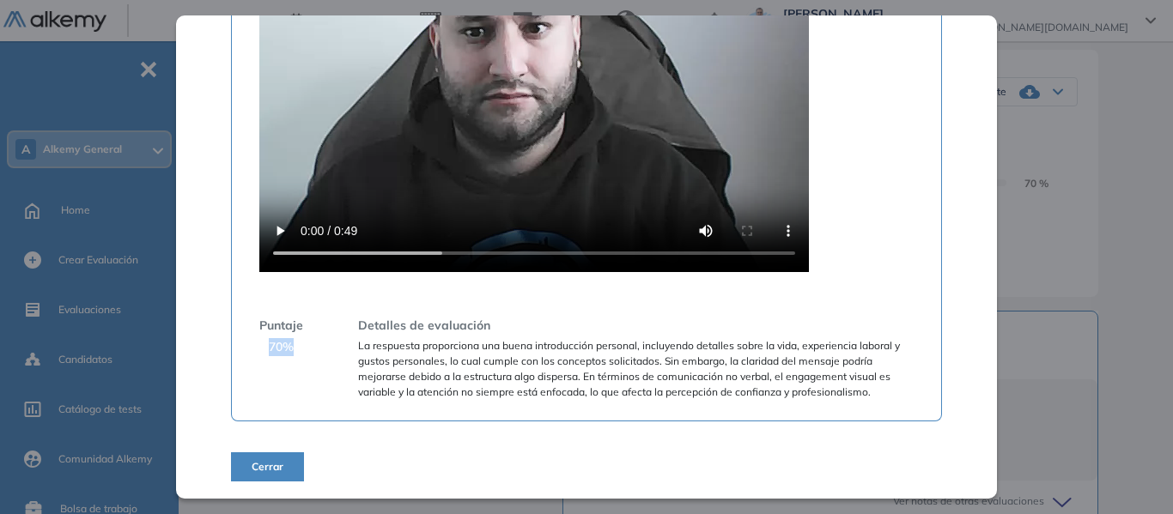
drag, startPoint x: 266, startPoint y: 349, endPoint x: 289, endPoint y: 349, distance: 23.2
click at [289, 349] on div "Puntaje 70 %" at bounding box center [281, 358] width 44 height 83
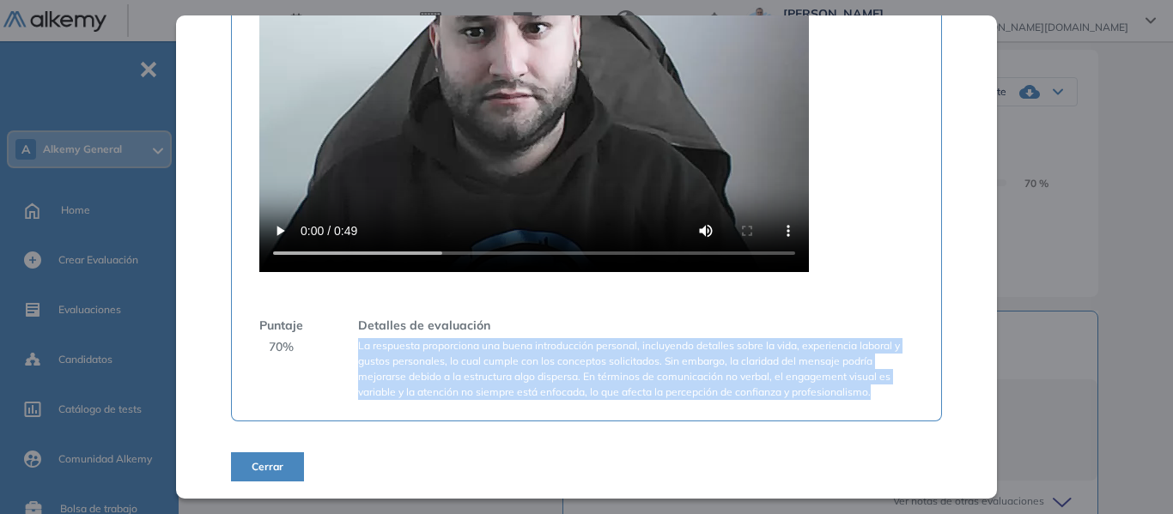
drag, startPoint x: 357, startPoint y: 349, endPoint x: 876, endPoint y: 402, distance: 521.3
click at [875, 394] on span "La respuesta proporciona una buena introducción personal, incluyendo detalles s…" at bounding box center [636, 369] width 556 height 62
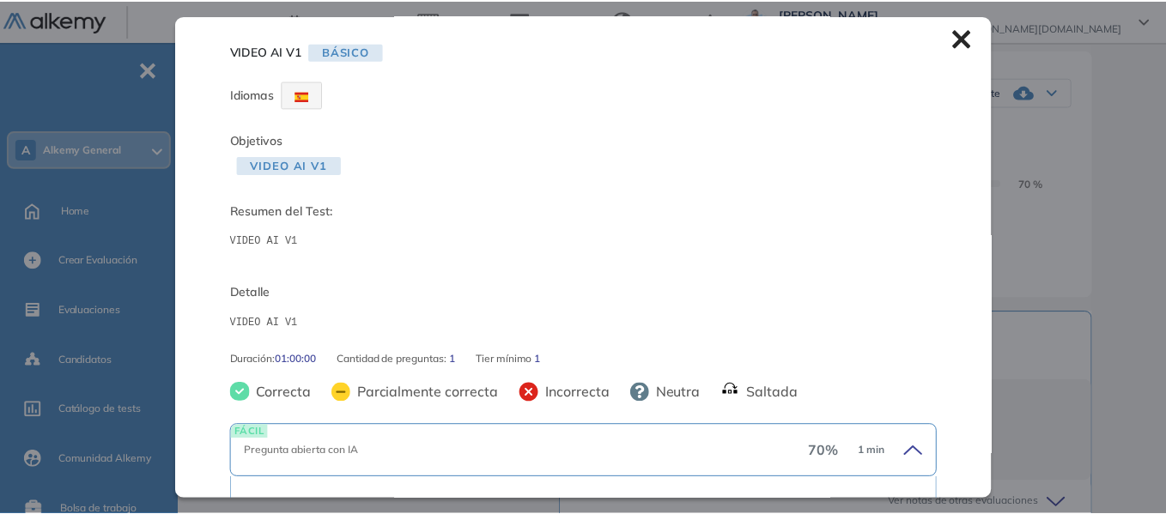
scroll to position [0, 0]
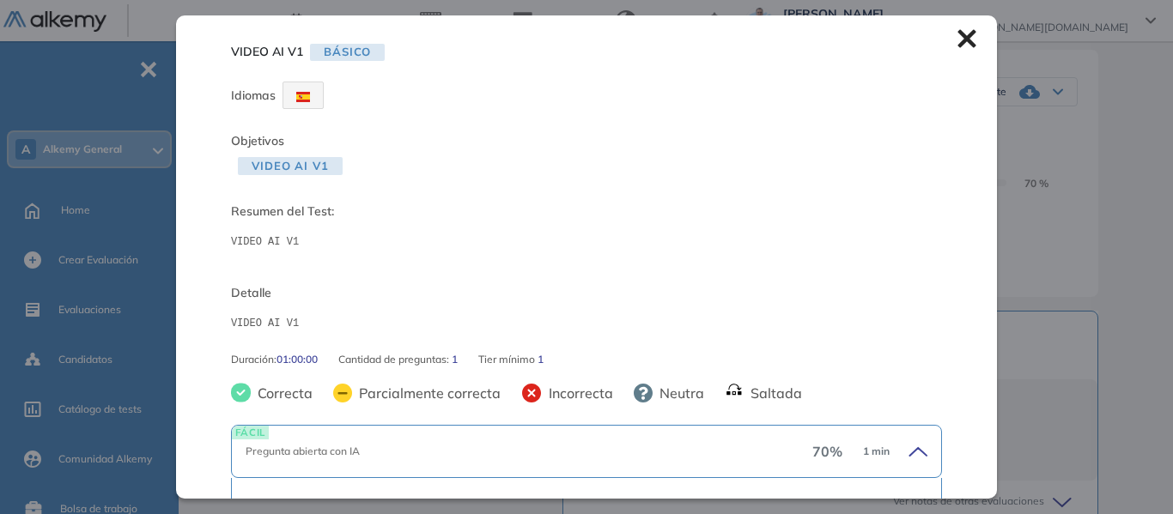
click at [957, 48] on icon at bounding box center [966, 38] width 19 height 19
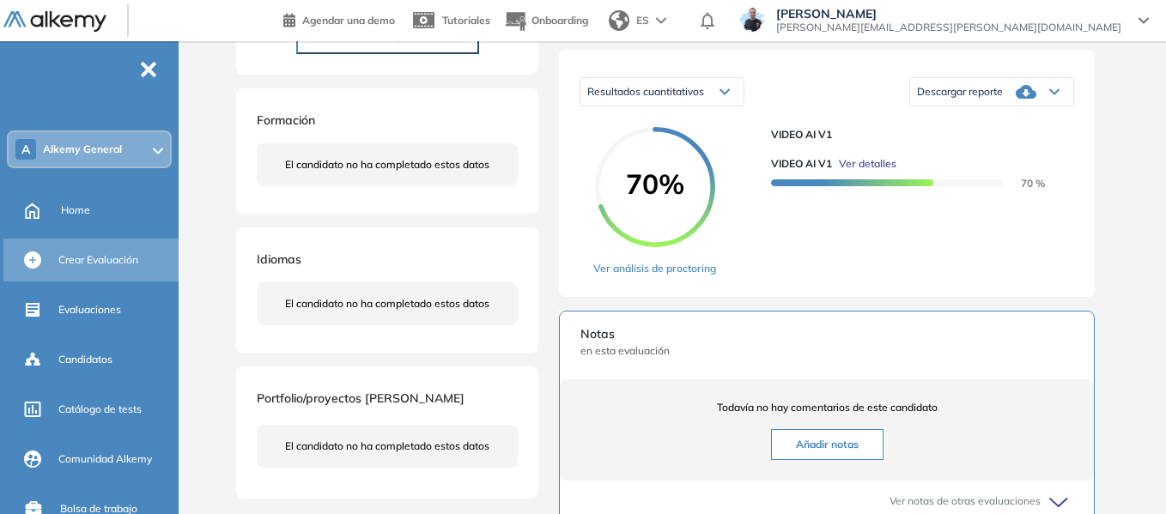
click at [113, 256] on span "Crear Evaluación" at bounding box center [98, 259] width 80 height 15
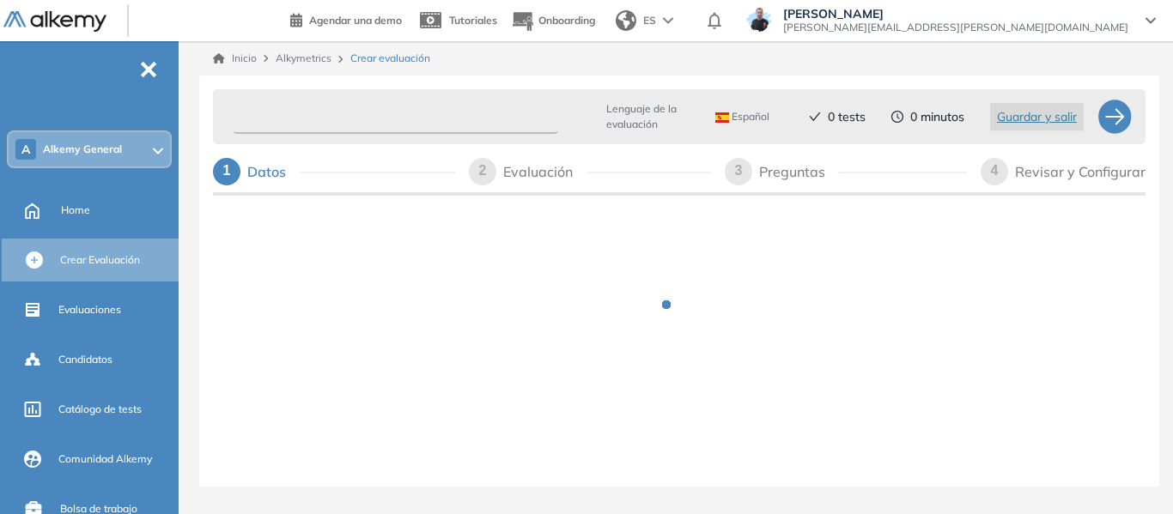
click at [328, 121] on input "text" at bounding box center [396, 116] width 325 height 33
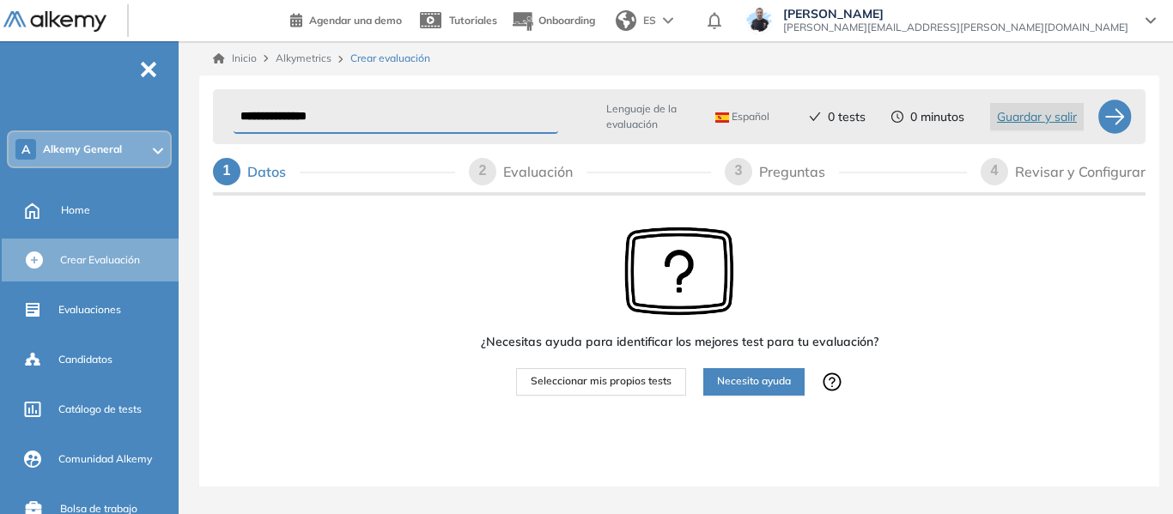
type input "**********"
click at [618, 386] on span "Seleccionar mis propios tests" at bounding box center [601, 382] width 141 height 16
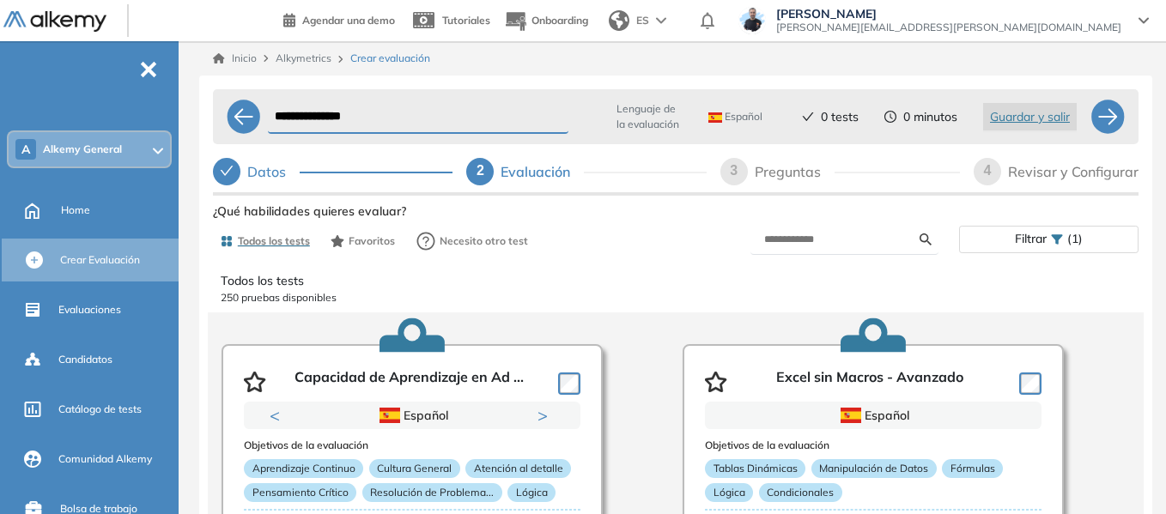
click at [790, 169] on div "Preguntas" at bounding box center [795, 171] width 80 height 27
select select "*****"
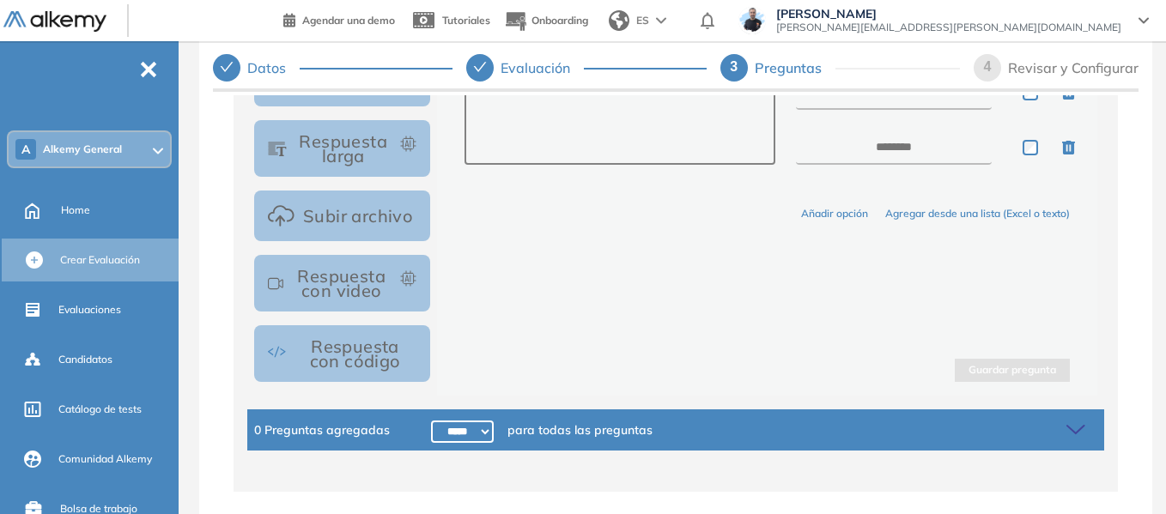
scroll to position [414, 0]
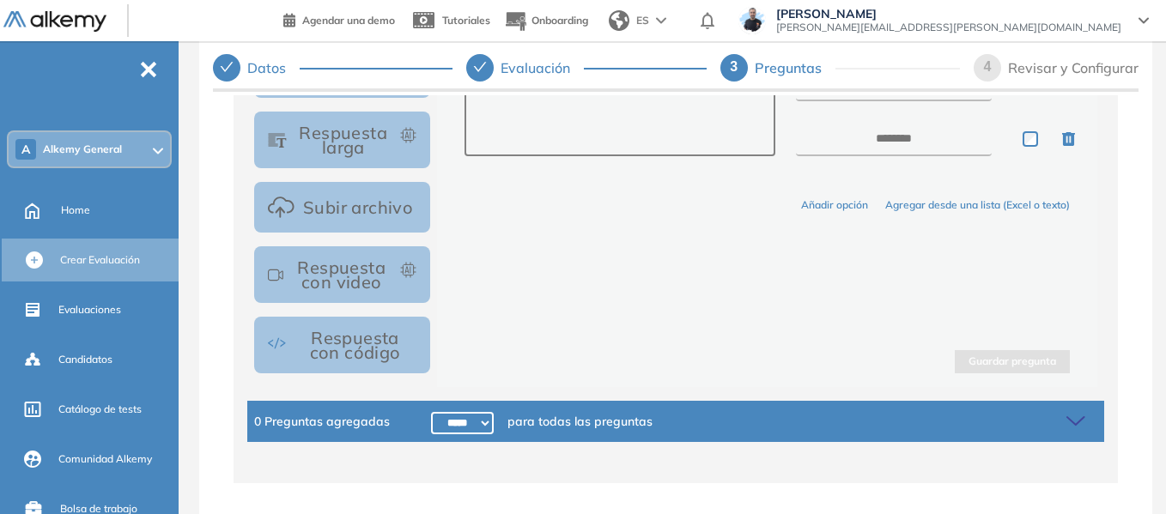
click at [355, 276] on button "Respuesta con video" at bounding box center [342, 274] width 176 height 57
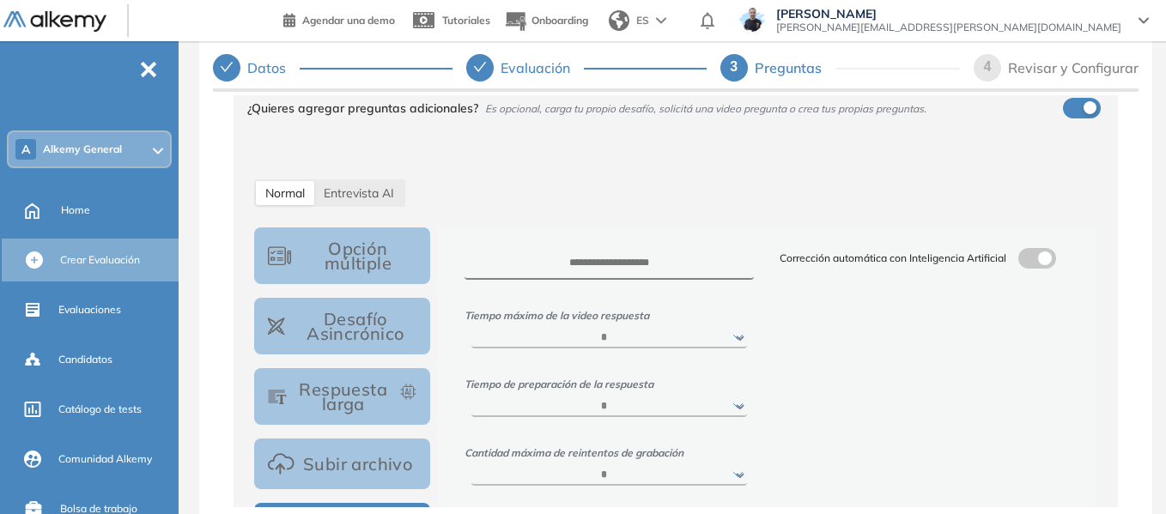
scroll to position [156, 0]
click at [617, 267] on textarea at bounding box center [610, 265] width 290 height 32
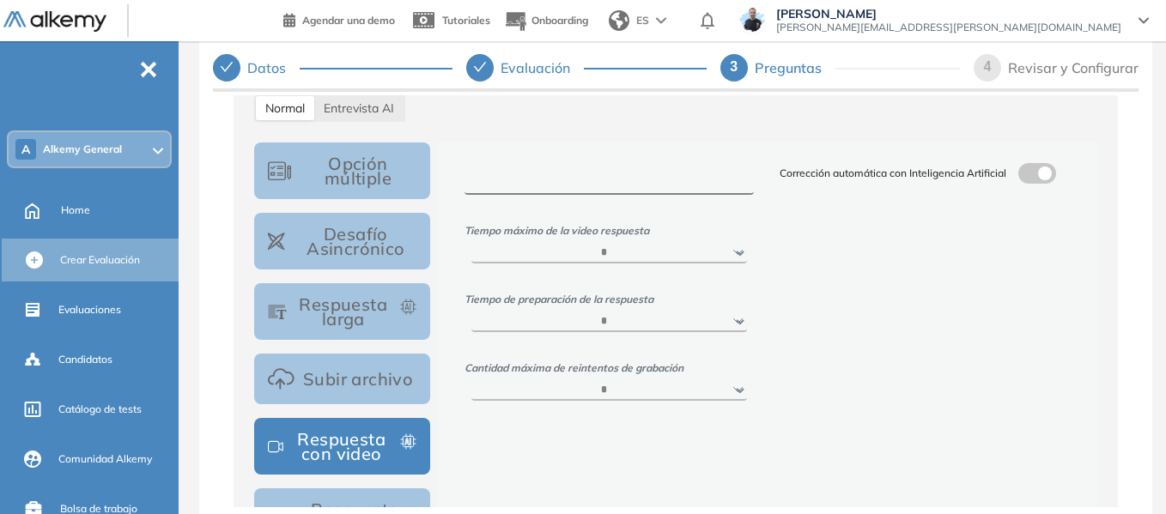
drag, startPoint x: 624, startPoint y: 182, endPoint x: 606, endPoint y: 182, distance: 18.0
click at [606, 182] on textarea at bounding box center [610, 179] width 290 height 32
click at [633, 252] on select "****** ***** ***** ***** ***** *****" at bounding box center [609, 253] width 276 height 21
click at [767, 247] on div "Corrección automática con Inteligencia Artificial" at bounding box center [925, 282] width 316 height 238
click at [564, 319] on select "***** ****** ****** *****" at bounding box center [609, 322] width 276 height 21
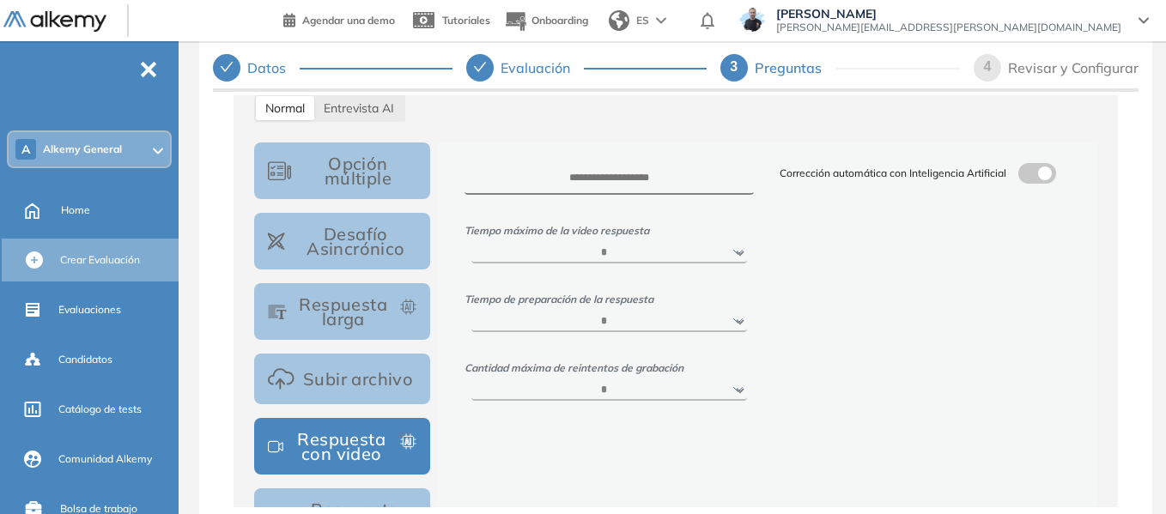
click at [828, 328] on div "Corrección automática con Inteligencia Artificial" at bounding box center [925, 282] width 316 height 238
click at [637, 394] on select "* * * * *" at bounding box center [609, 390] width 276 height 21
click at [1029, 173] on span at bounding box center [1025, 170] width 14 height 14
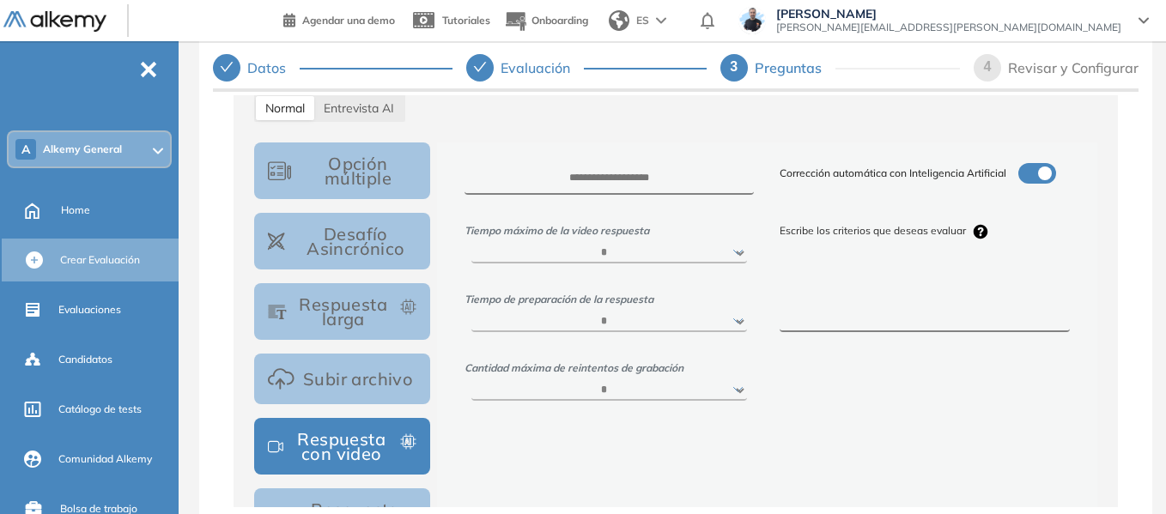
click at [793, 296] on textarea at bounding box center [925, 300] width 290 height 64
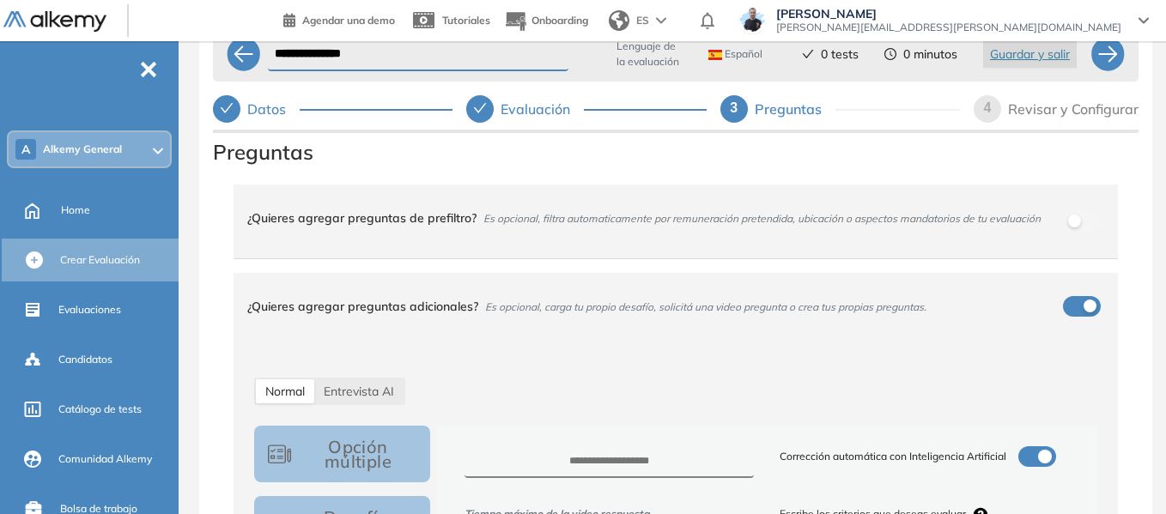
scroll to position [0, 0]
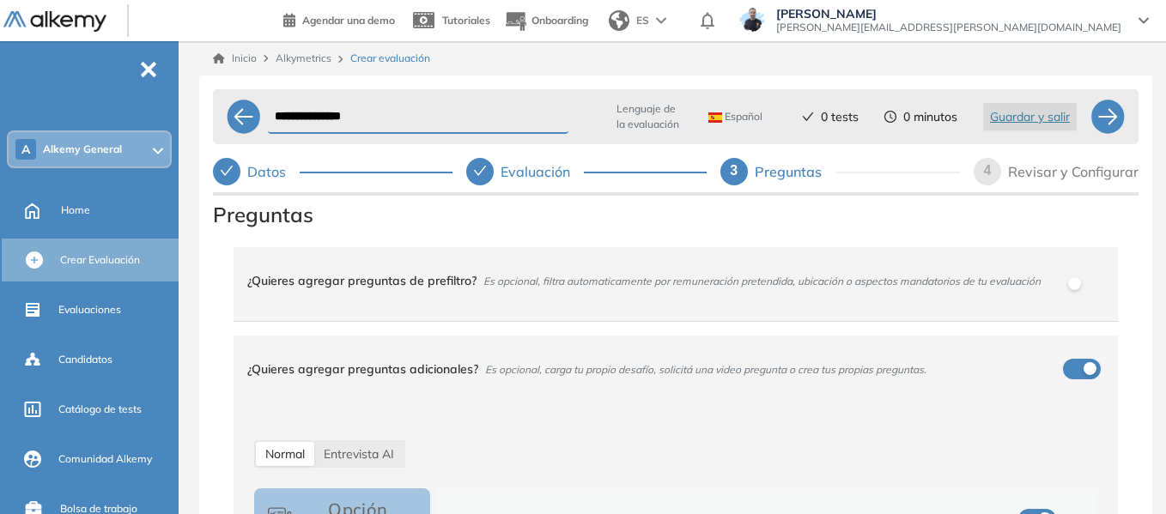
click at [516, 171] on div "Evaluación" at bounding box center [542, 171] width 83 height 27
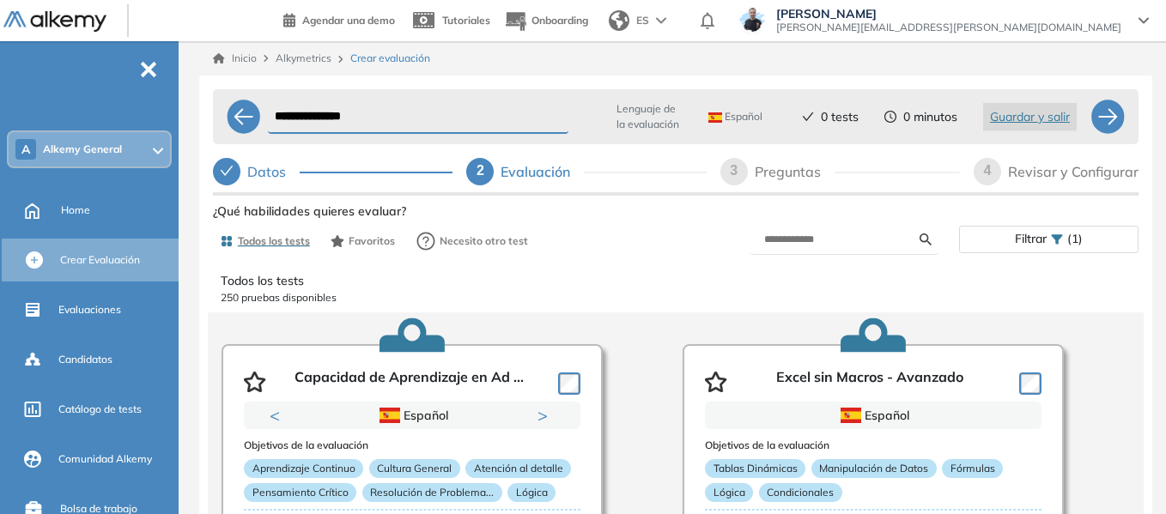
click at [788, 179] on div "Preguntas" at bounding box center [795, 171] width 80 height 27
select select "*****"
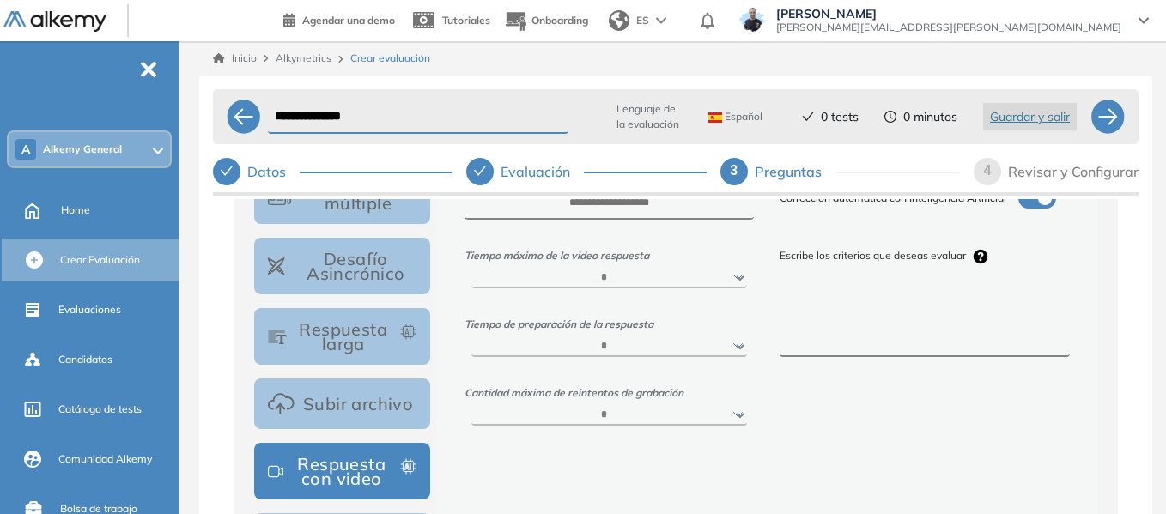
scroll to position [258, 0]
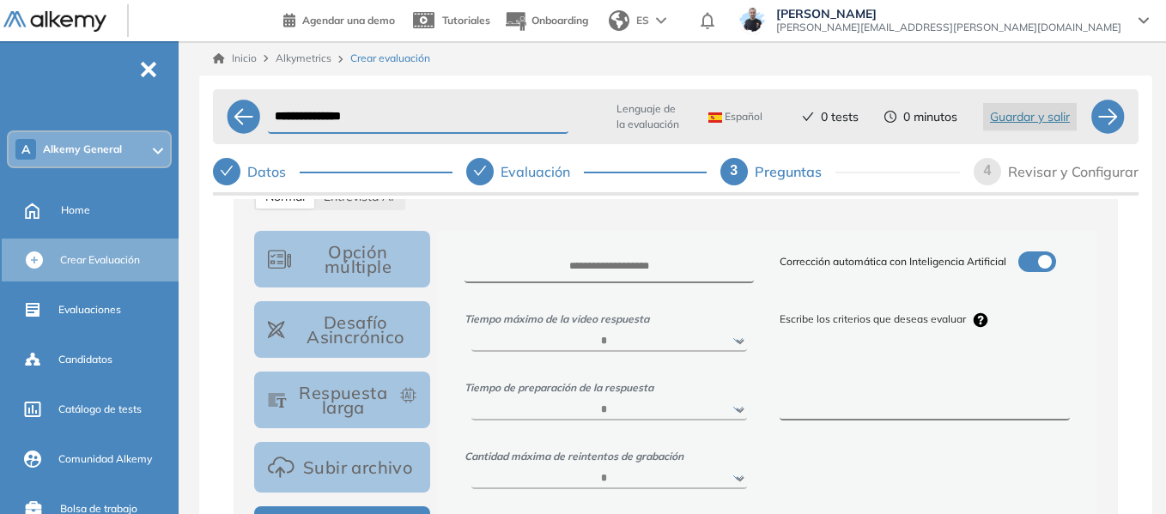
click at [817, 367] on textarea at bounding box center [925, 388] width 290 height 64
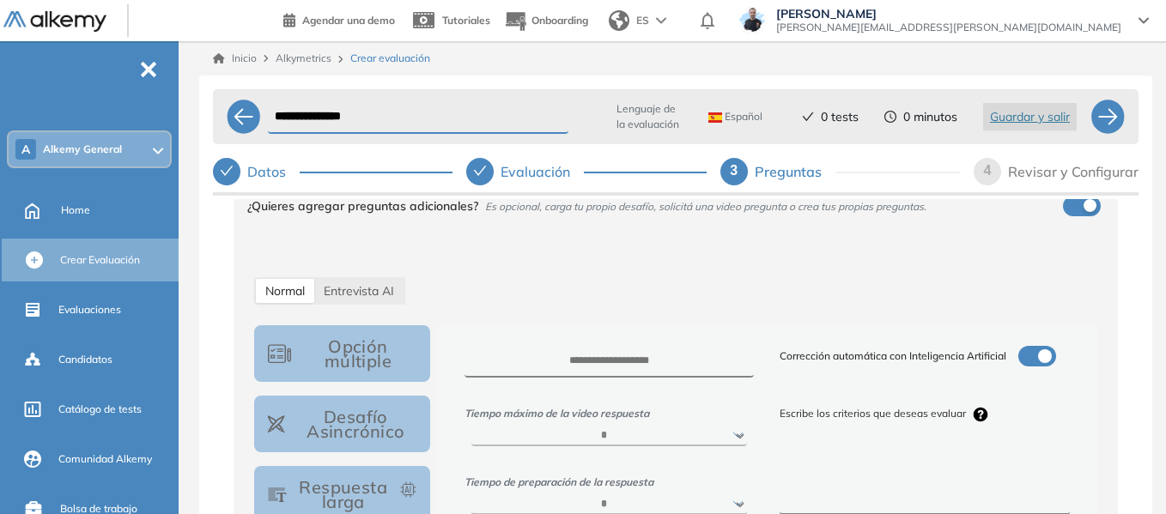
scroll to position [0, 0]
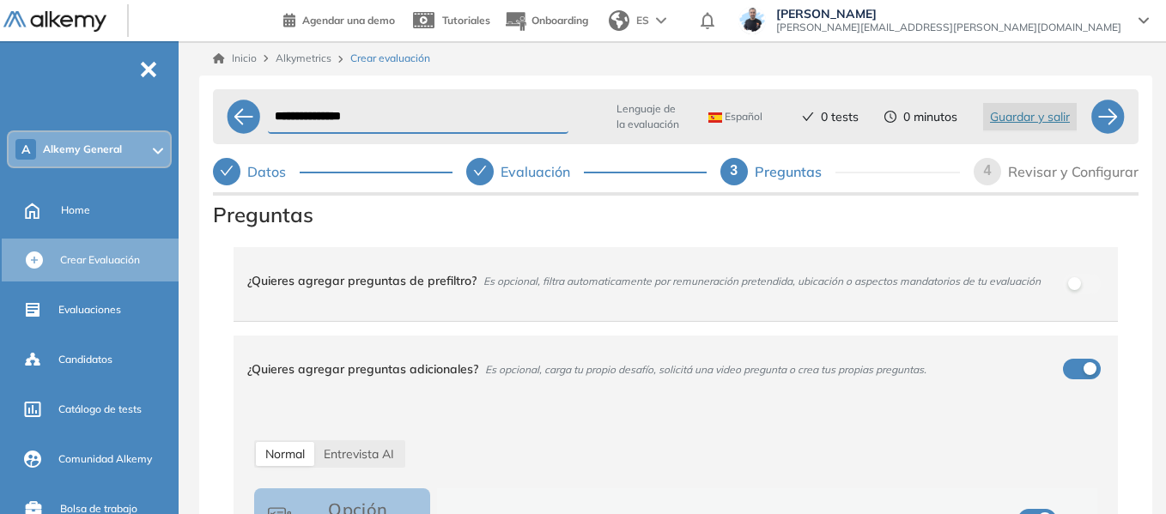
click at [88, 165] on div "A Alkemy General" at bounding box center [89, 149] width 161 height 34
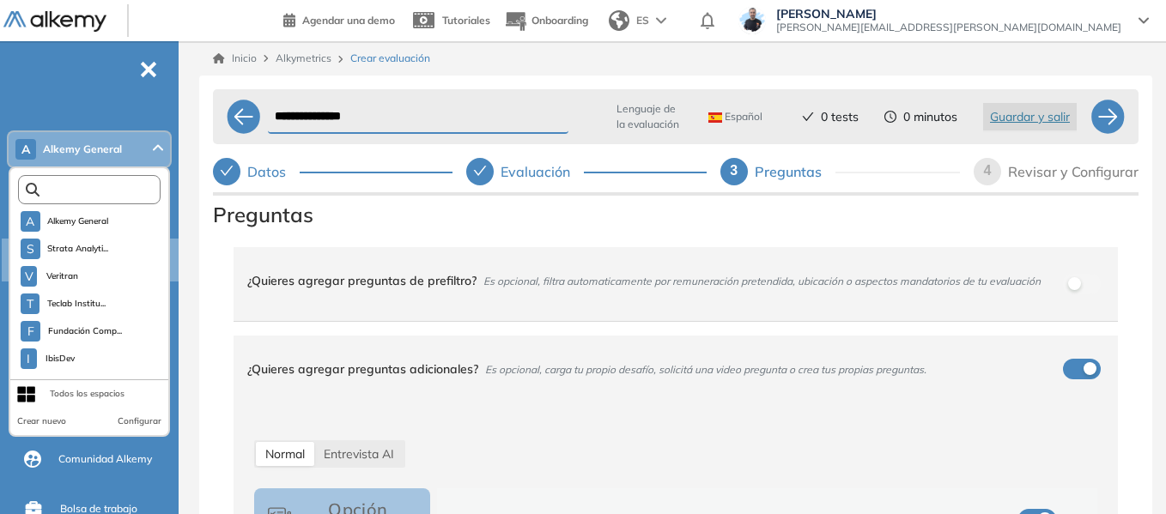
click at [89, 185] on input "text" at bounding box center [92, 190] width 107 height 13
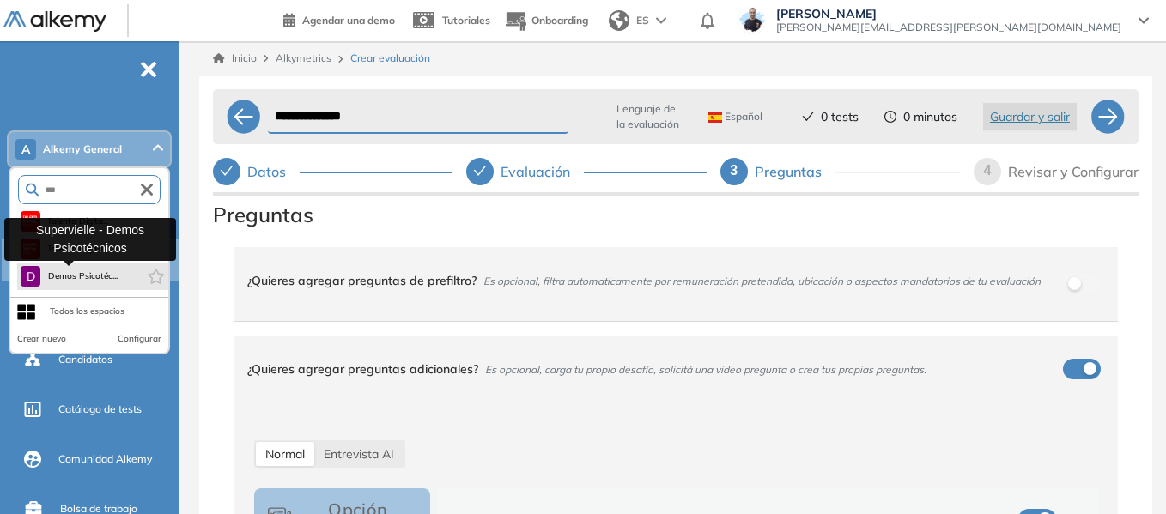
type input "***"
click at [94, 281] on span "Demos Psicotéc..." at bounding box center [82, 277] width 70 height 14
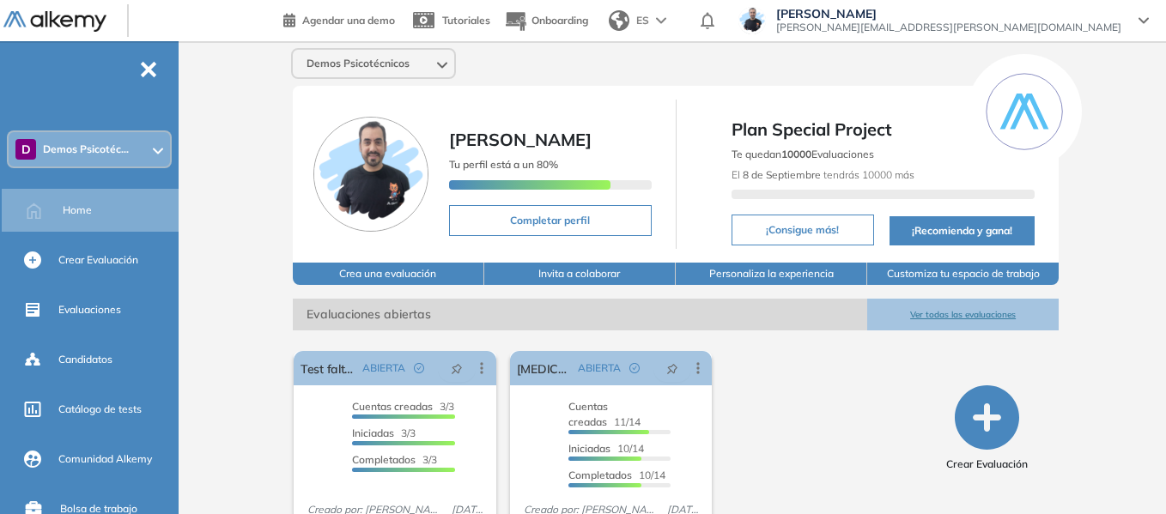
scroll to position [65, 0]
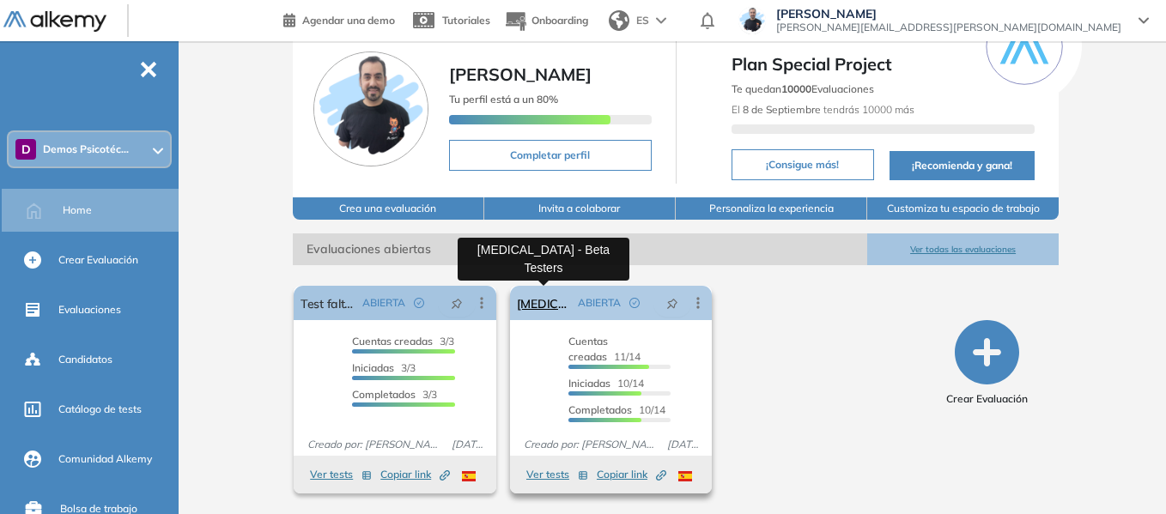
click at [553, 298] on link "[MEDICAL_DATA] - Beta Testers" at bounding box center [544, 303] width 55 height 34
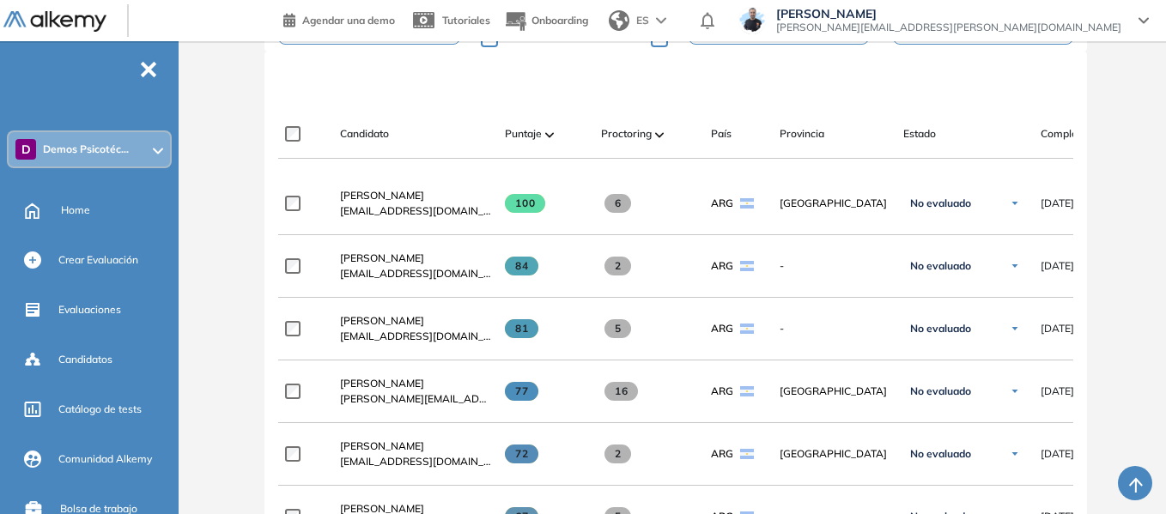
scroll to position [473, 0]
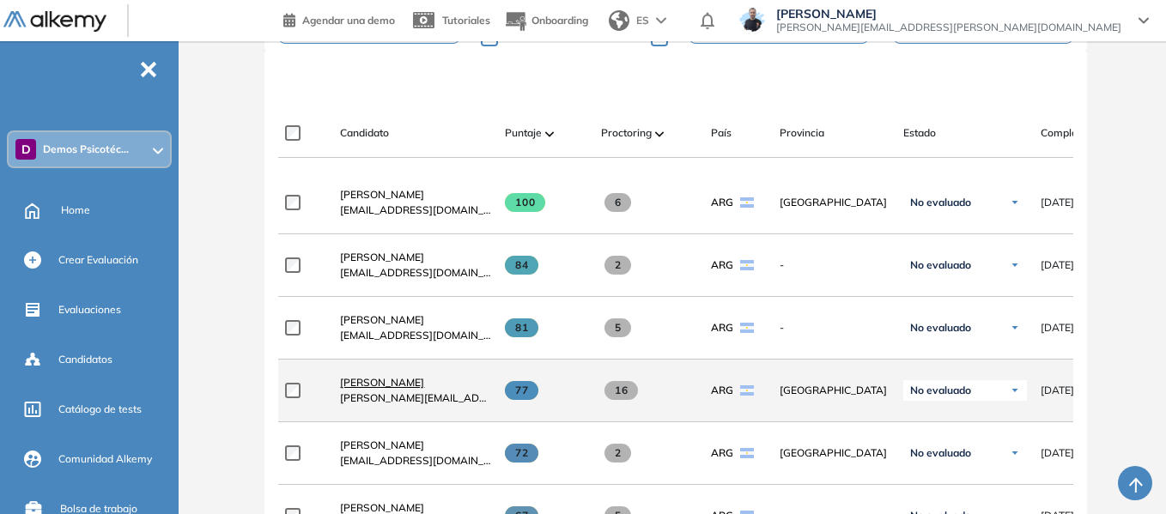
click at [388, 389] on span "[PERSON_NAME]" at bounding box center [382, 382] width 84 height 13
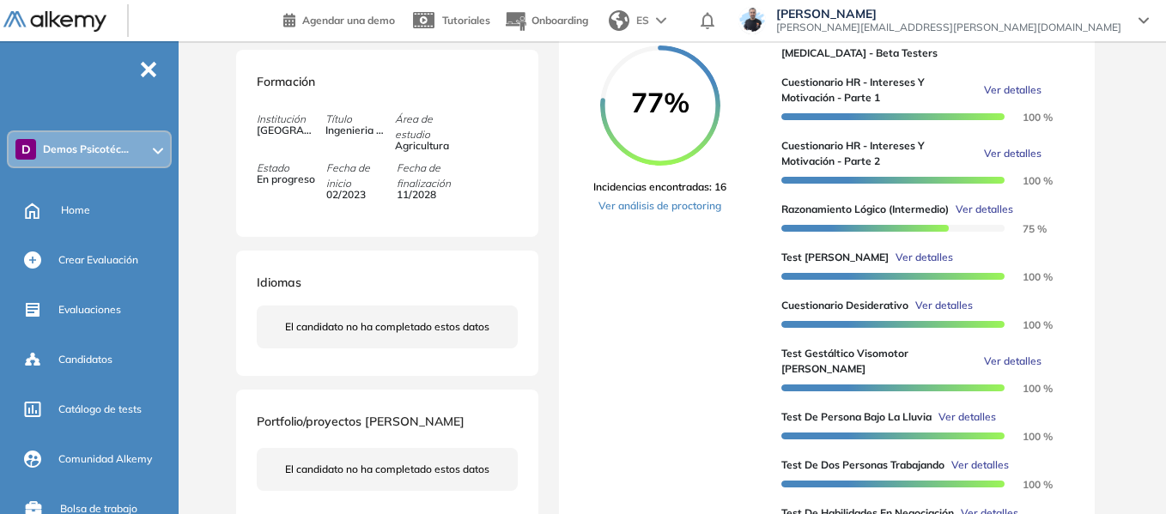
scroll to position [258, 0]
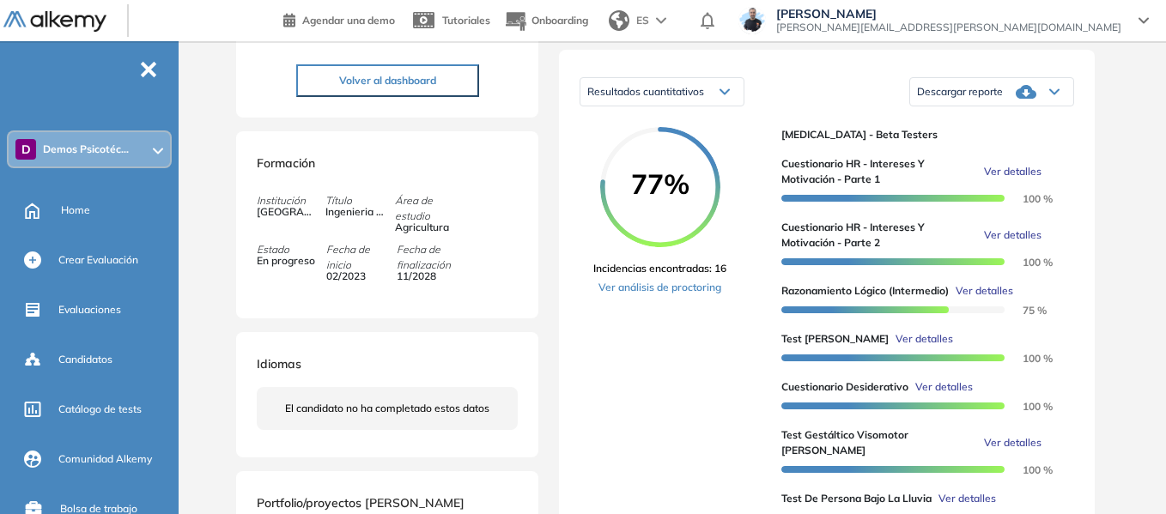
click at [112, 155] on span "Demos Psicotéc..." at bounding box center [86, 150] width 86 height 14
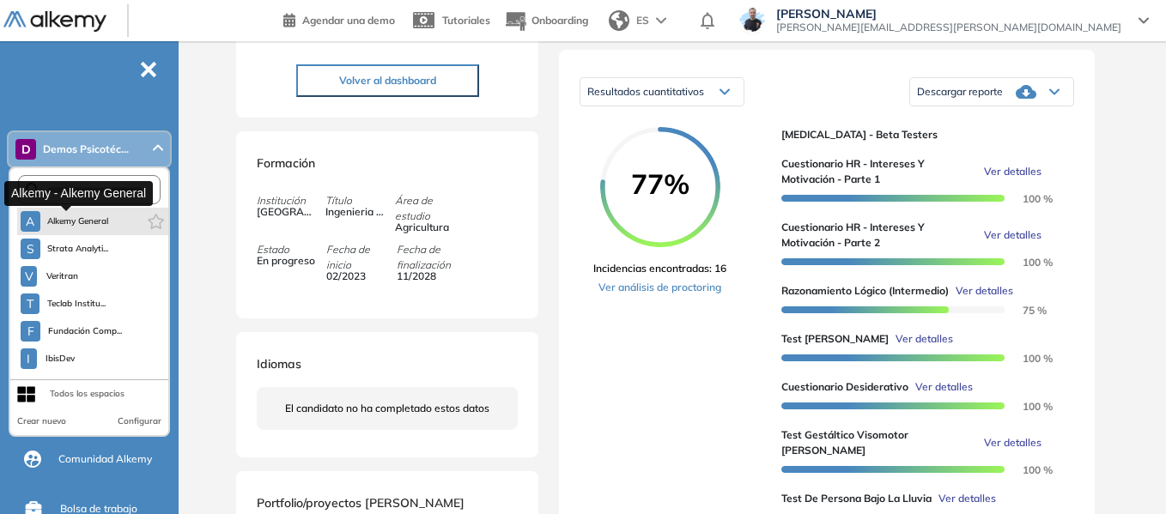
click at [100, 222] on span "Alkemy General" at bounding box center [78, 222] width 62 height 14
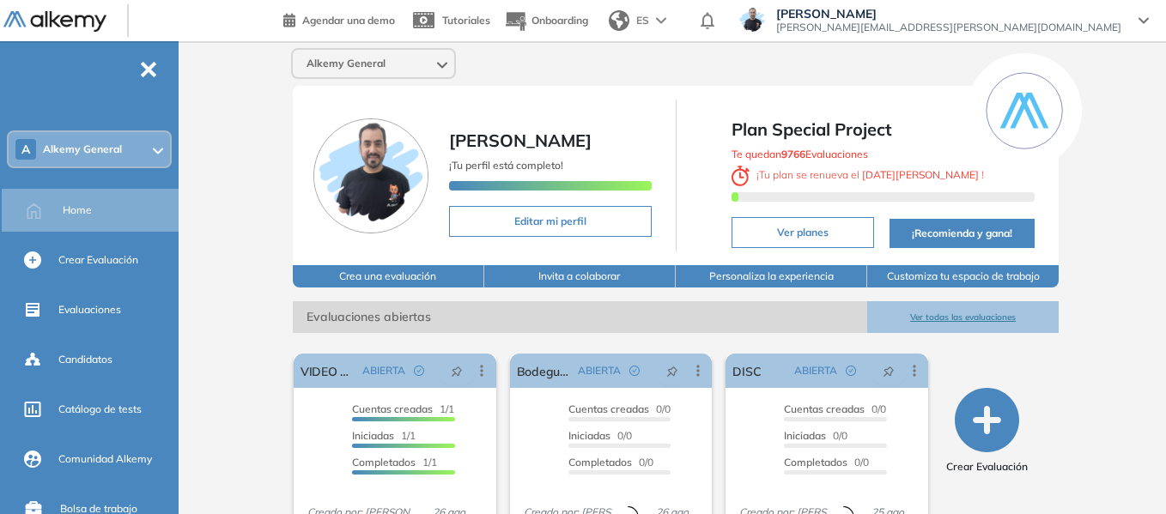
click at [143, 149] on div "A Alkemy General" at bounding box center [89, 149] width 161 height 34
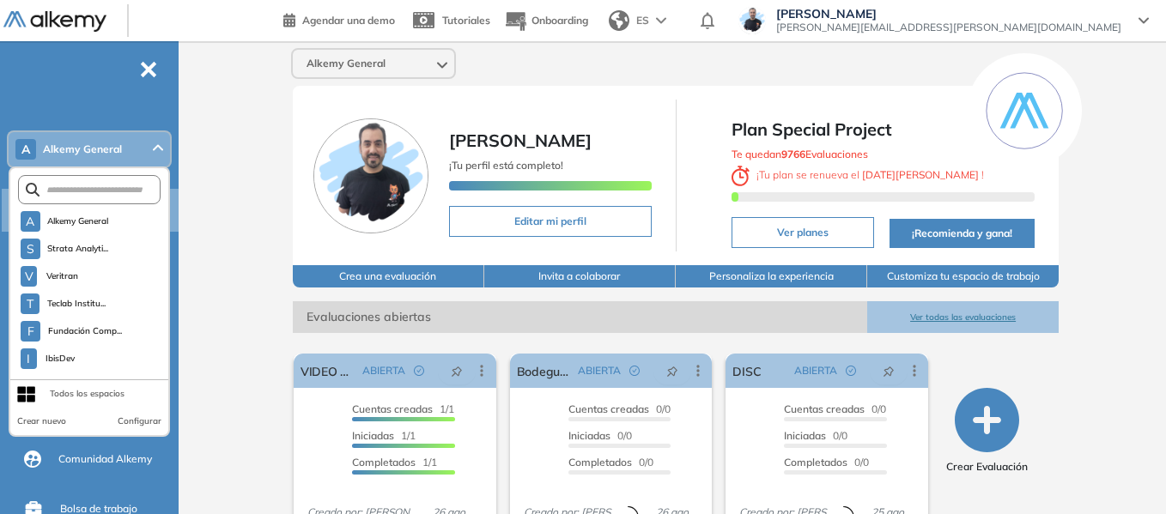
scroll to position [4648, 0]
click at [198, 156] on div "Alkemy General [PERSON_NAME] ¡Tu perfil está completo! Editar mi perfil Plan Sp…" at bounding box center [675, 422] width 981 height 762
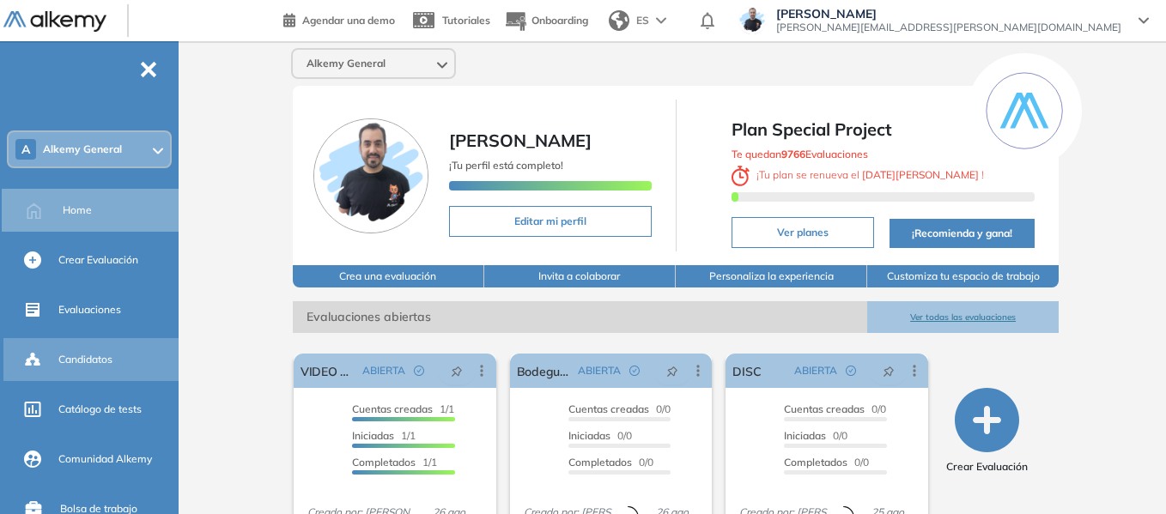
scroll to position [86, 0]
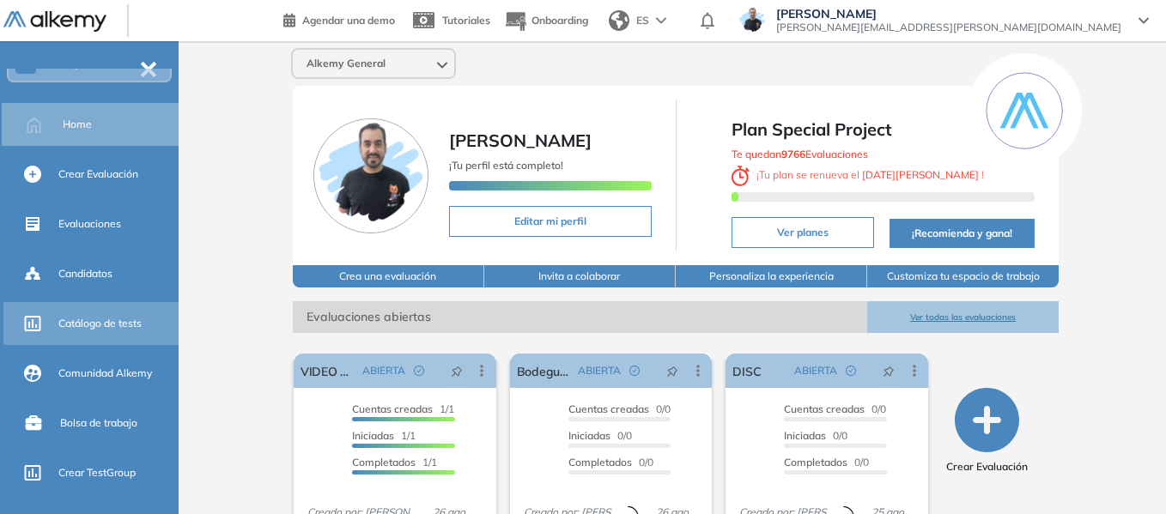
click at [122, 333] on div "Catálogo de tests" at bounding box center [116, 323] width 117 height 29
